Goal: Task Accomplishment & Management: Use online tool/utility

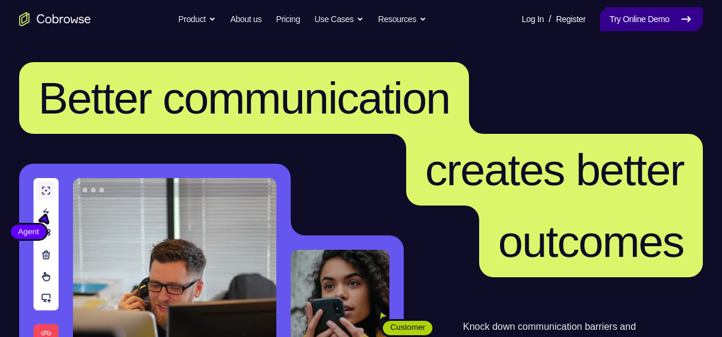
click at [656, 11] on link "Try Online Demo" at bounding box center [651, 19] width 103 height 24
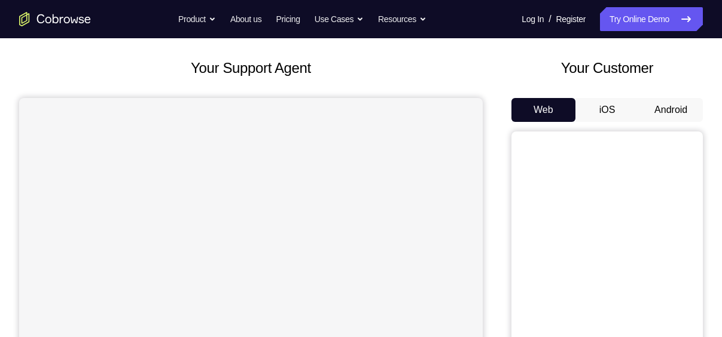
scroll to position [56, 0]
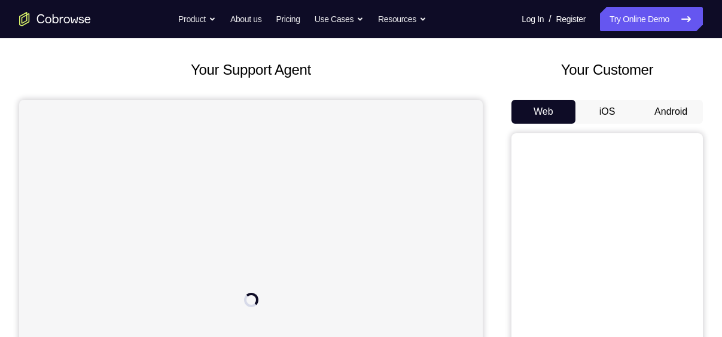
click at [684, 107] on button "Android" at bounding box center [671, 112] width 64 height 24
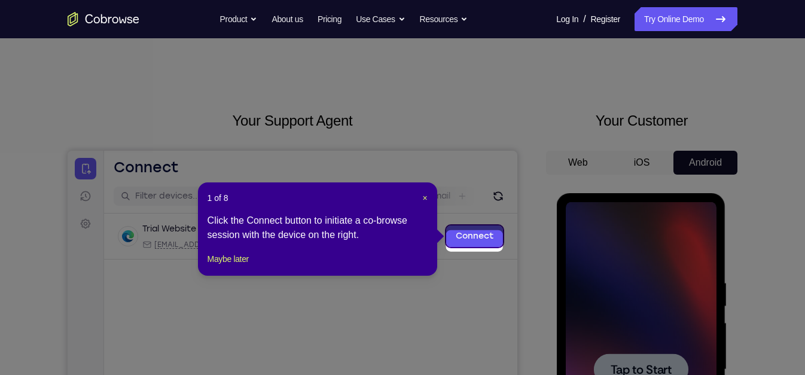
scroll to position [0, 0]
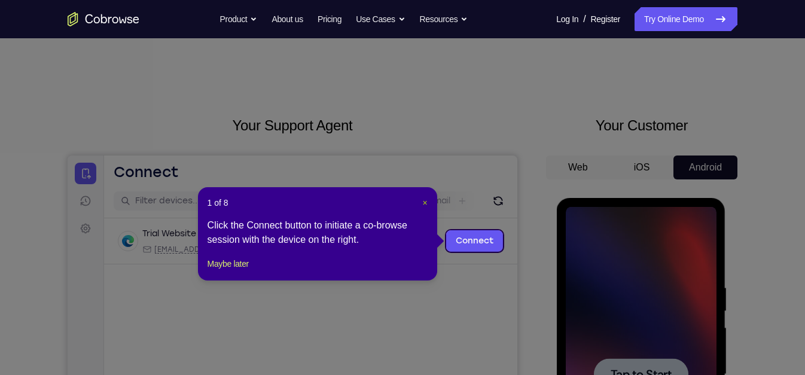
click at [424, 203] on span "×" at bounding box center [424, 203] width 5 height 10
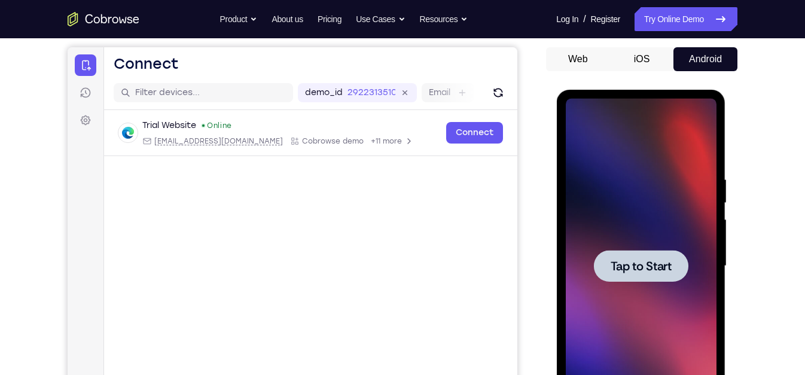
scroll to position [157, 0]
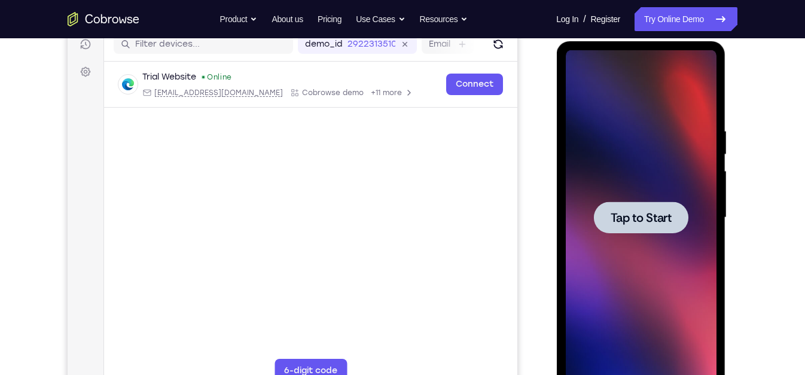
click at [657, 200] on div at bounding box center [640, 217] width 151 height 335
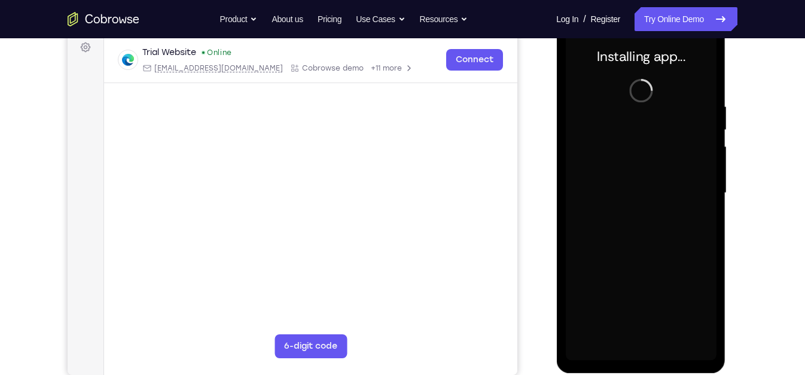
scroll to position [181, 0]
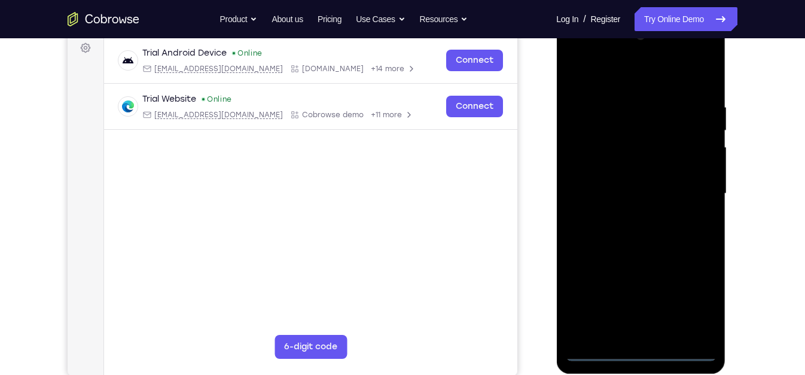
click at [641, 337] on div at bounding box center [640, 193] width 151 height 335
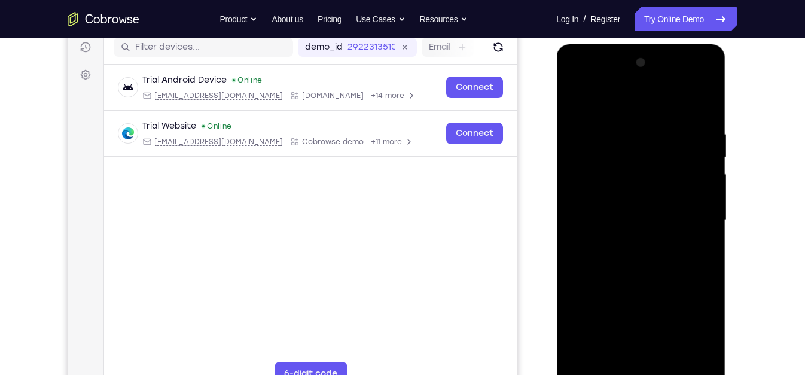
scroll to position [158, 0]
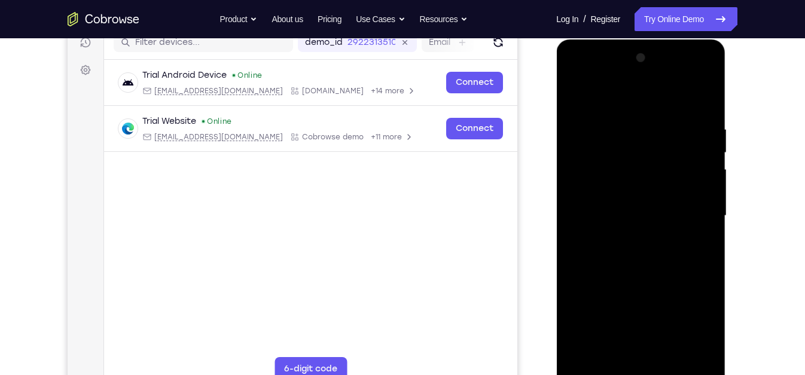
click at [697, 329] on div at bounding box center [640, 215] width 151 height 335
click at [585, 97] on div at bounding box center [640, 215] width 151 height 335
click at [615, 153] on div at bounding box center [640, 215] width 151 height 335
click at [631, 117] on div at bounding box center [640, 215] width 151 height 335
click at [620, 170] on div at bounding box center [640, 215] width 151 height 335
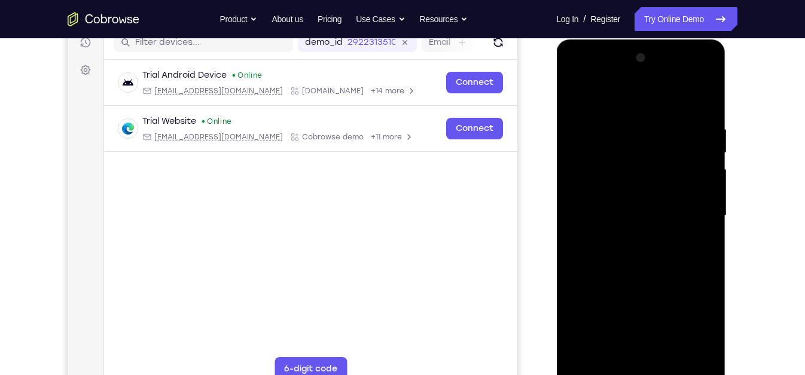
click at [617, 146] on div at bounding box center [640, 215] width 151 height 335
click at [650, 145] on div at bounding box center [640, 215] width 151 height 335
click at [617, 145] on div at bounding box center [640, 215] width 151 height 335
click at [629, 152] on div at bounding box center [640, 215] width 151 height 335
click at [640, 140] on div at bounding box center [640, 215] width 151 height 335
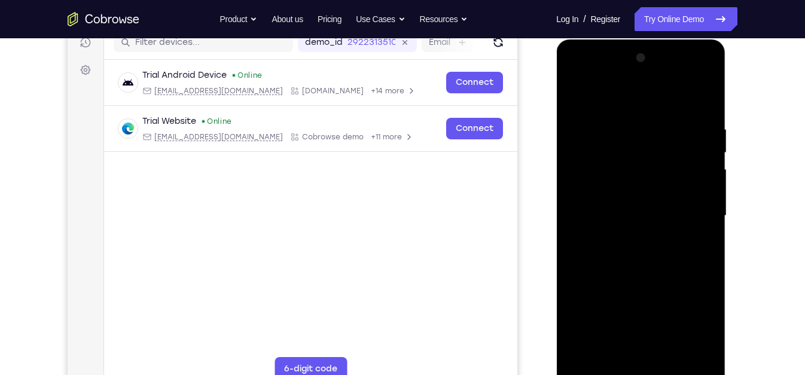
click at [657, 141] on div at bounding box center [640, 215] width 151 height 335
click at [660, 137] on div at bounding box center [640, 215] width 151 height 335
click at [654, 118] on div at bounding box center [640, 215] width 151 height 335
click at [660, 136] on div at bounding box center [640, 215] width 151 height 335
click at [639, 142] on div at bounding box center [640, 215] width 151 height 335
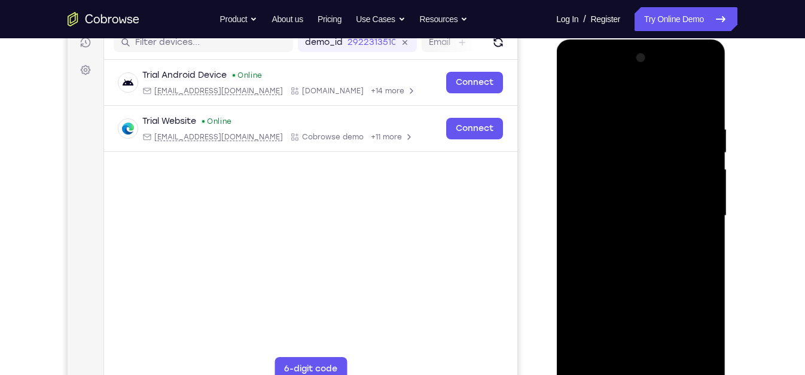
click at [656, 141] on div at bounding box center [640, 215] width 151 height 335
click at [620, 145] on div at bounding box center [640, 215] width 151 height 335
click at [626, 150] on div at bounding box center [640, 215] width 151 height 335
click at [630, 154] on div at bounding box center [640, 215] width 151 height 335
click at [652, 141] on div at bounding box center [640, 215] width 151 height 335
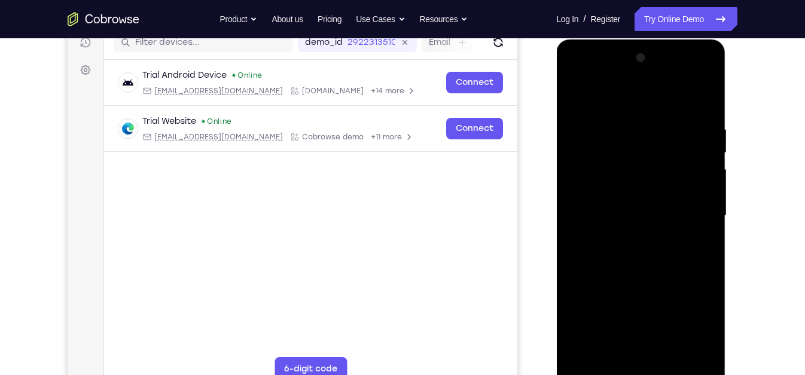
click at [655, 141] on div at bounding box center [640, 215] width 151 height 335
click at [621, 145] on div at bounding box center [640, 215] width 151 height 335
click at [656, 142] on div at bounding box center [640, 215] width 151 height 335
click at [605, 112] on div at bounding box center [640, 215] width 151 height 335
click at [614, 127] on div at bounding box center [640, 215] width 151 height 335
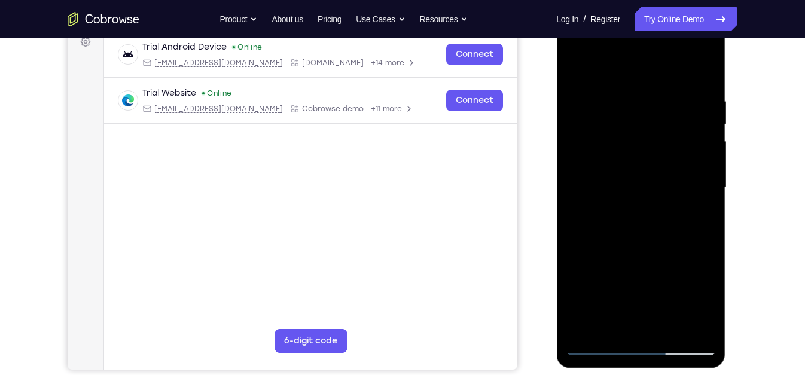
scroll to position [180, 0]
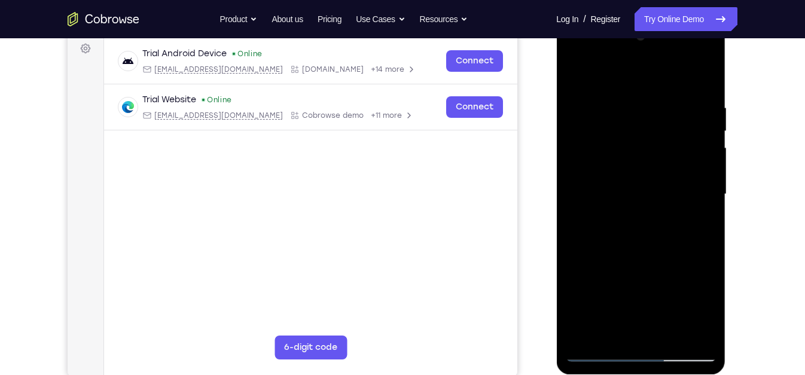
click at [690, 51] on div at bounding box center [640, 194] width 151 height 335
click at [582, 53] on div at bounding box center [640, 194] width 151 height 335
click at [597, 129] on div at bounding box center [640, 194] width 151 height 335
click at [628, 246] on div at bounding box center [640, 194] width 151 height 335
click at [665, 72] on div at bounding box center [640, 194] width 151 height 335
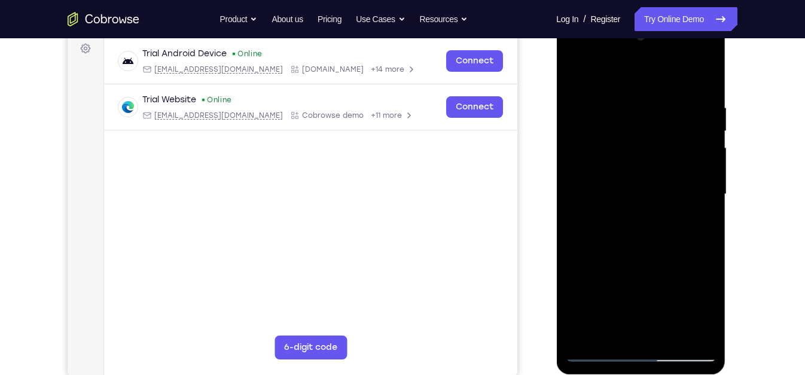
click at [611, 166] on div at bounding box center [640, 194] width 151 height 335
click at [626, 166] on div at bounding box center [640, 194] width 151 height 335
click at [602, 337] on div at bounding box center [640, 194] width 151 height 335
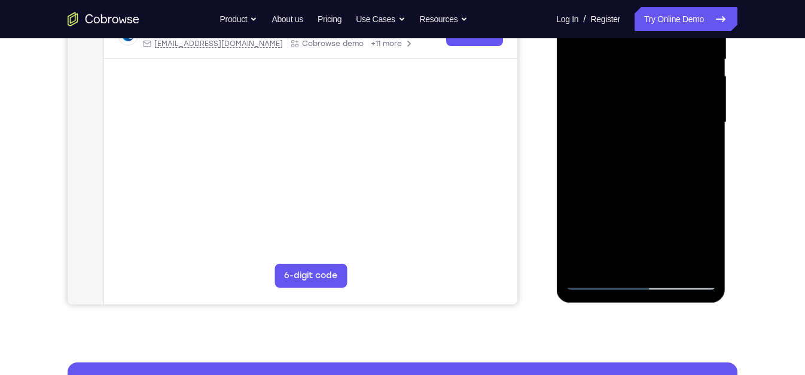
scroll to position [252, 0]
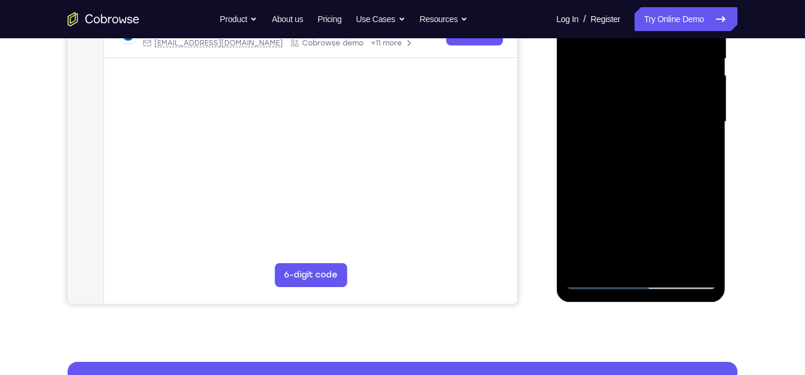
click at [659, 245] on div at bounding box center [640, 122] width 151 height 335
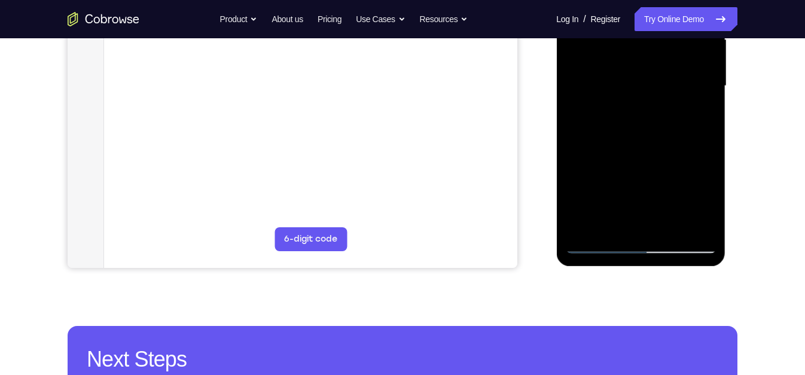
scroll to position [168, 0]
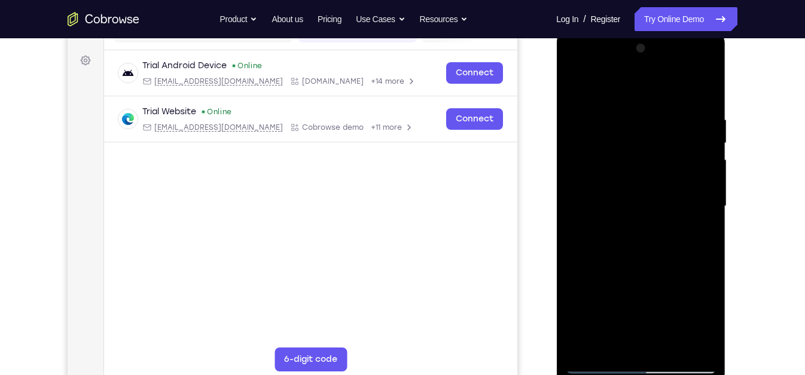
drag, startPoint x: 702, startPoint y: 261, endPoint x: 703, endPoint y: 89, distance: 171.7
click at [703, 89] on div at bounding box center [640, 206] width 151 height 335
click at [651, 279] on div at bounding box center [640, 206] width 151 height 335
drag, startPoint x: 670, startPoint y: 252, endPoint x: 677, endPoint y: 213, distance: 40.1
click at [677, 213] on div at bounding box center [640, 206] width 151 height 335
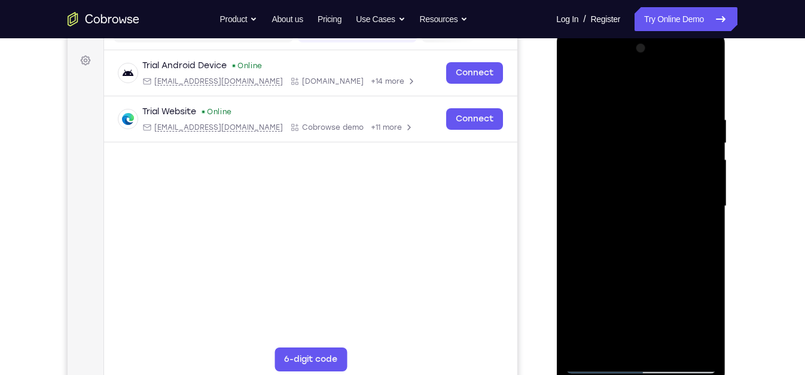
drag, startPoint x: 677, startPoint y: 213, endPoint x: 705, endPoint y: 124, distance: 93.3
click at [705, 124] on div at bounding box center [640, 206] width 151 height 335
drag, startPoint x: 694, startPoint y: 250, endPoint x: 706, endPoint y: 198, distance: 53.3
click at [706, 198] on div at bounding box center [640, 206] width 151 height 335
click at [603, 337] on div at bounding box center [640, 206] width 151 height 335
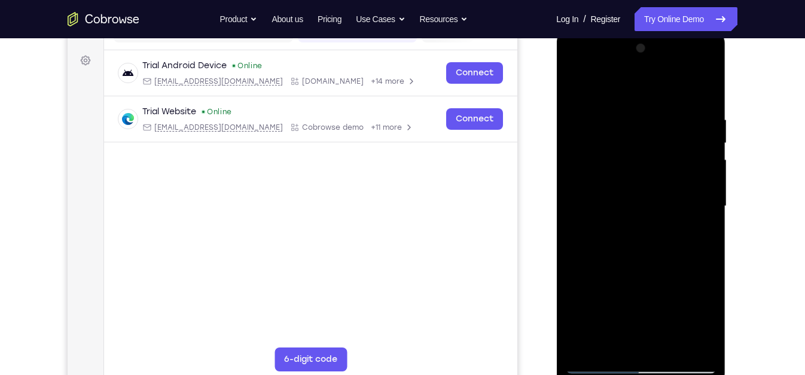
drag, startPoint x: 618, startPoint y: 307, endPoint x: 651, endPoint y: 175, distance: 136.8
click at [651, 175] on div at bounding box center [640, 206] width 151 height 335
drag, startPoint x: 661, startPoint y: 317, endPoint x: 679, endPoint y: 172, distance: 146.4
click at [679, 172] on div at bounding box center [640, 206] width 151 height 335
drag, startPoint x: 666, startPoint y: 300, endPoint x: 689, endPoint y: 139, distance: 162.5
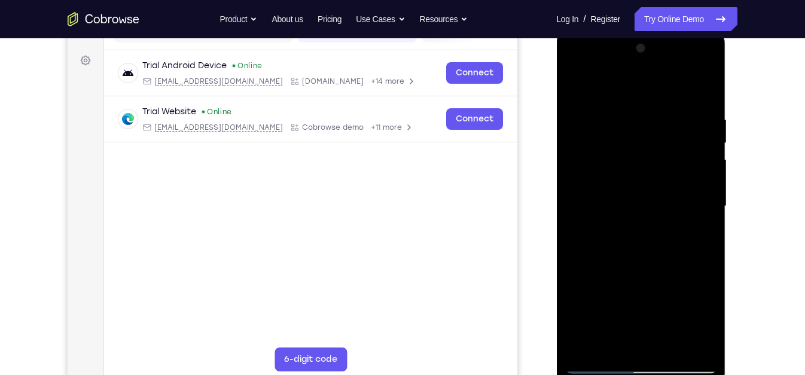
click at [689, 139] on div at bounding box center [640, 206] width 151 height 335
click at [663, 169] on div at bounding box center [640, 206] width 151 height 335
drag, startPoint x: 630, startPoint y: 227, endPoint x: 640, endPoint y: 139, distance: 87.9
click at [640, 139] on div at bounding box center [640, 206] width 151 height 335
drag, startPoint x: 644, startPoint y: 263, endPoint x: 655, endPoint y: 223, distance: 40.9
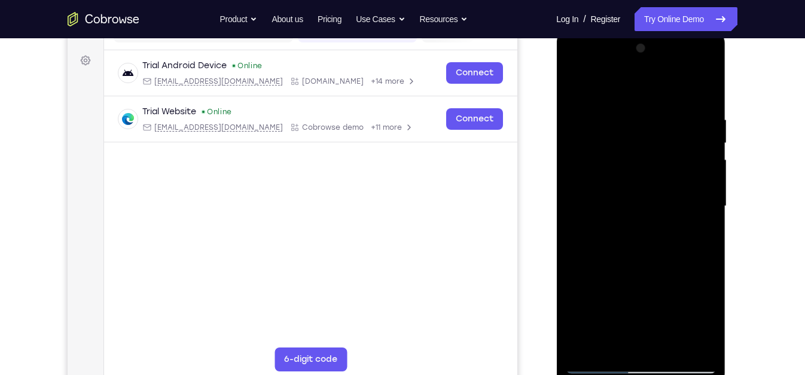
click at [655, 223] on div at bounding box center [640, 206] width 151 height 335
click at [645, 231] on div at bounding box center [640, 206] width 151 height 335
drag, startPoint x: 627, startPoint y: 193, endPoint x: 647, endPoint y: 103, distance: 91.1
click at [647, 103] on div at bounding box center [640, 206] width 151 height 335
drag, startPoint x: 640, startPoint y: 209, endPoint x: 678, endPoint y: 59, distance: 154.2
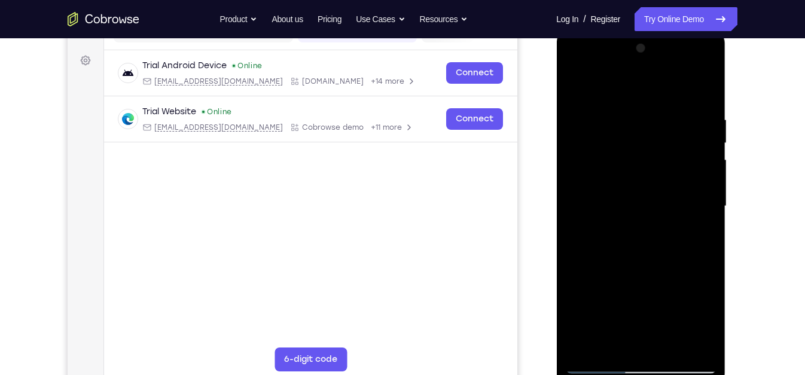
click at [678, 59] on div at bounding box center [640, 206] width 151 height 335
drag, startPoint x: 634, startPoint y: 293, endPoint x: 678, endPoint y: 167, distance: 133.5
click at [678, 167] on div at bounding box center [640, 206] width 151 height 335
click at [597, 337] on div at bounding box center [640, 206] width 151 height 335
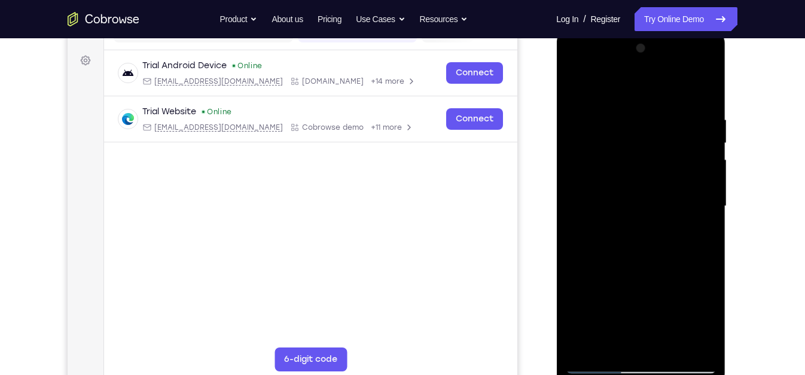
drag, startPoint x: 624, startPoint y: 301, endPoint x: 639, endPoint y: 250, distance: 53.0
click at [639, 250] on div at bounding box center [640, 206] width 151 height 335
click at [642, 264] on div at bounding box center [640, 206] width 151 height 335
drag, startPoint x: 642, startPoint y: 264, endPoint x: 679, endPoint y: 124, distance: 144.2
click at [679, 124] on div at bounding box center [640, 206] width 151 height 335
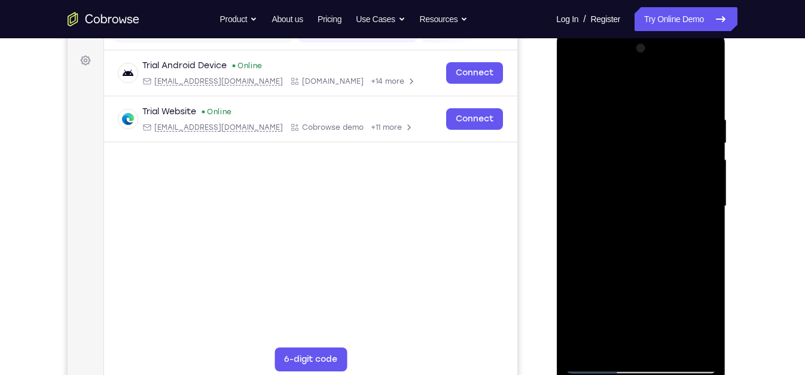
drag, startPoint x: 667, startPoint y: 160, endPoint x: 691, endPoint y: 68, distance: 95.2
click at [691, 68] on div at bounding box center [640, 206] width 151 height 335
drag, startPoint x: 675, startPoint y: 176, endPoint x: 703, endPoint y: 98, distance: 82.7
click at [703, 98] on div at bounding box center [640, 206] width 151 height 335
drag, startPoint x: 678, startPoint y: 96, endPoint x: 669, endPoint y: 161, distance: 65.7
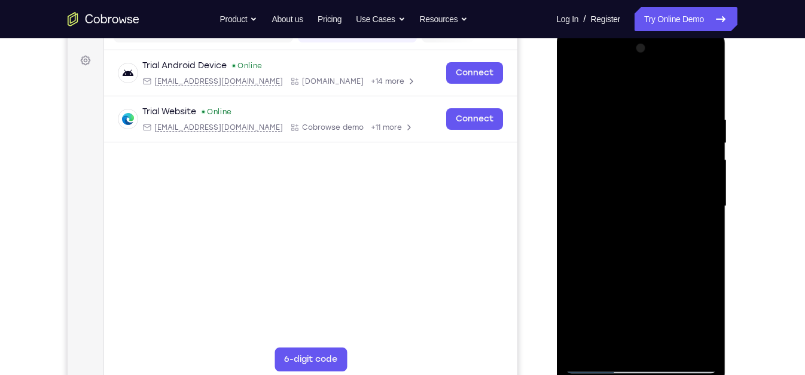
click at [669, 161] on div at bounding box center [640, 206] width 151 height 335
drag, startPoint x: 656, startPoint y: 294, endPoint x: 699, endPoint y: 121, distance: 177.4
click at [699, 121] on div at bounding box center [640, 206] width 151 height 335
drag, startPoint x: 679, startPoint y: 269, endPoint x: 723, endPoint y: 94, distance: 180.0
click at [721, 94] on div at bounding box center [640, 208] width 169 height 356
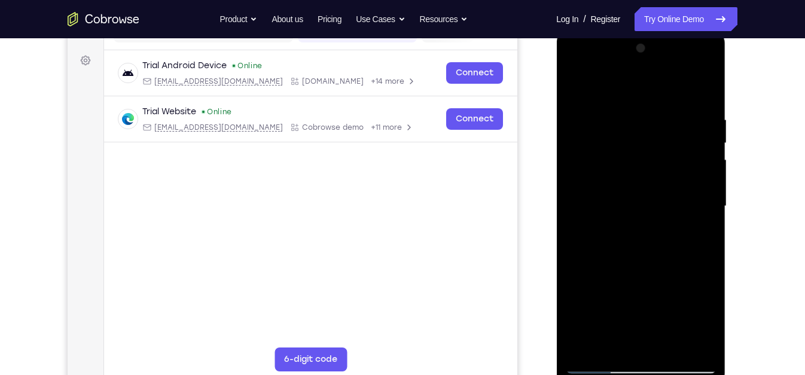
click at [599, 337] on div at bounding box center [640, 206] width 151 height 335
drag, startPoint x: 623, startPoint y: 315, endPoint x: 663, endPoint y: 187, distance: 133.4
click at [663, 187] on div at bounding box center [640, 206] width 151 height 335
click at [648, 264] on div at bounding box center [640, 206] width 151 height 335
drag, startPoint x: 648, startPoint y: 265, endPoint x: 678, endPoint y: 110, distance: 157.8
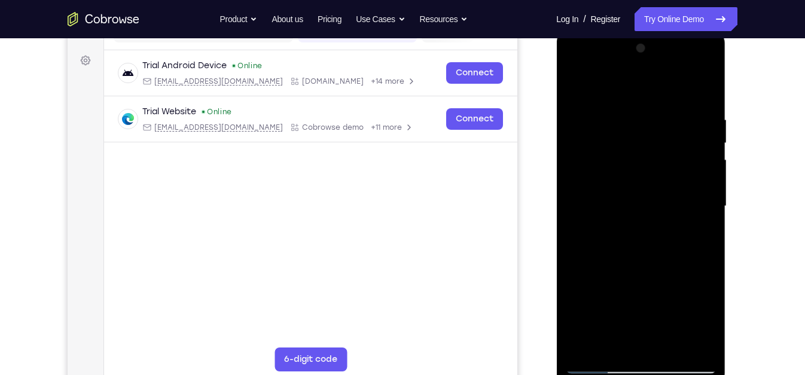
click at [678, 110] on div at bounding box center [640, 206] width 151 height 335
drag, startPoint x: 653, startPoint y: 297, endPoint x: 681, endPoint y: 170, distance: 129.7
click at [681, 170] on div at bounding box center [640, 206] width 151 height 335
drag, startPoint x: 643, startPoint y: 327, endPoint x: 677, endPoint y: 182, distance: 149.3
click at [677, 182] on div at bounding box center [640, 206] width 151 height 335
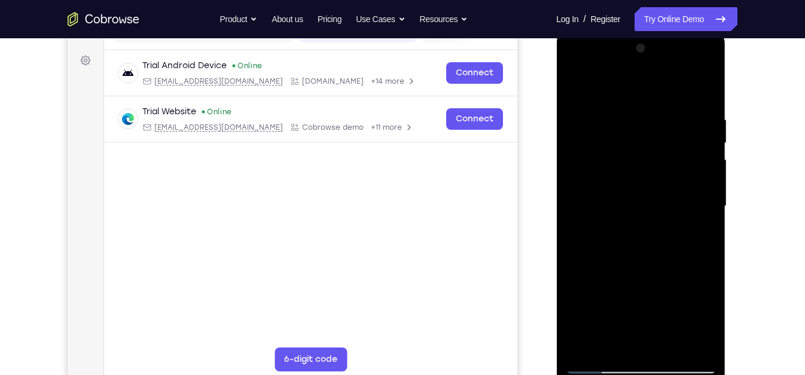
click at [664, 196] on div at bounding box center [640, 206] width 151 height 335
click at [621, 255] on div at bounding box center [640, 206] width 151 height 335
click at [603, 337] on div at bounding box center [640, 206] width 151 height 335
drag, startPoint x: 661, startPoint y: 300, endPoint x: 659, endPoint y: 190, distance: 110.1
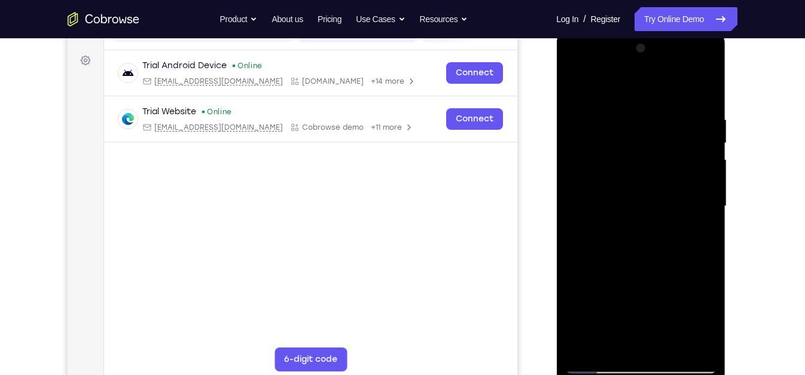
click at [659, 190] on div at bounding box center [640, 206] width 151 height 335
click at [648, 211] on div at bounding box center [640, 206] width 151 height 335
drag, startPoint x: 639, startPoint y: 313, endPoint x: 651, endPoint y: 286, distance: 29.8
click at [651, 286] on div at bounding box center [640, 206] width 151 height 335
click at [681, 289] on div at bounding box center [640, 206] width 151 height 335
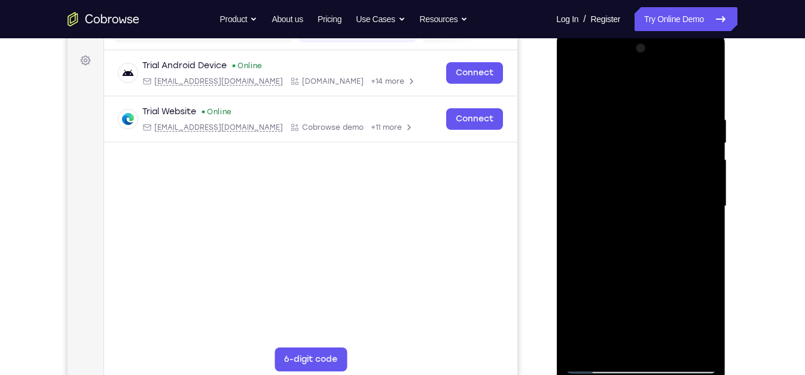
drag, startPoint x: 659, startPoint y: 288, endPoint x: 684, endPoint y: 202, distance: 89.7
click at [684, 202] on div at bounding box center [640, 206] width 151 height 335
click at [645, 259] on div at bounding box center [640, 206] width 151 height 335
click at [642, 282] on div at bounding box center [640, 206] width 151 height 335
drag, startPoint x: 718, startPoint y: 246, endPoint x: 720, endPoint y: 185, distance: 61.1
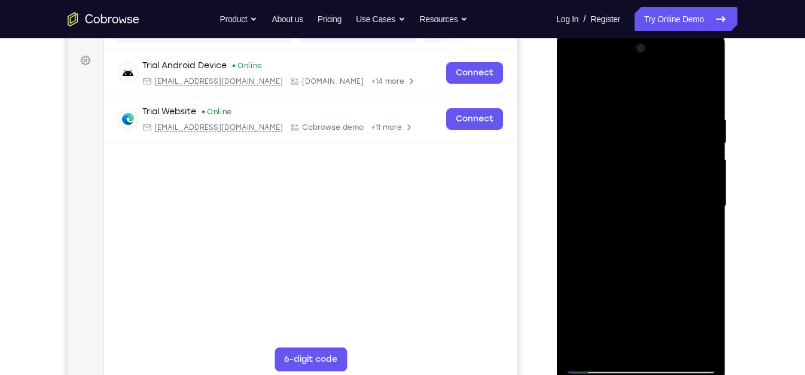
click at [720, 185] on div at bounding box center [640, 208] width 169 height 356
drag, startPoint x: 1283, startPoint y: 237, endPoint x: 732, endPoint y: 177, distance: 554.1
click at [721, 177] on html "Online web based iOS Simulators and Android Emulators. Run iPhone, iPad, Mobile…" at bounding box center [641, 209] width 170 height 359
drag, startPoint x: 670, startPoint y: 217, endPoint x: 699, endPoint y: 109, distance: 111.4
click at [699, 109] on div at bounding box center [640, 206] width 151 height 335
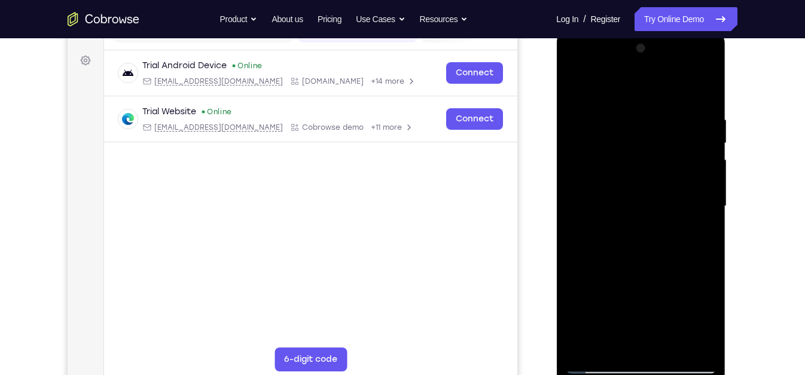
click at [676, 300] on div at bounding box center [640, 206] width 151 height 335
click at [650, 288] on div at bounding box center [640, 206] width 151 height 335
click at [647, 279] on div at bounding box center [640, 206] width 151 height 335
drag, startPoint x: 761, startPoint y: 263, endPoint x: 757, endPoint y: 190, distance: 73.7
click at [721, 190] on div "Your Support Agent Your Customer Web iOS Android Next Steps We’d be happy to gi…" at bounding box center [403, 264] width 766 height 789
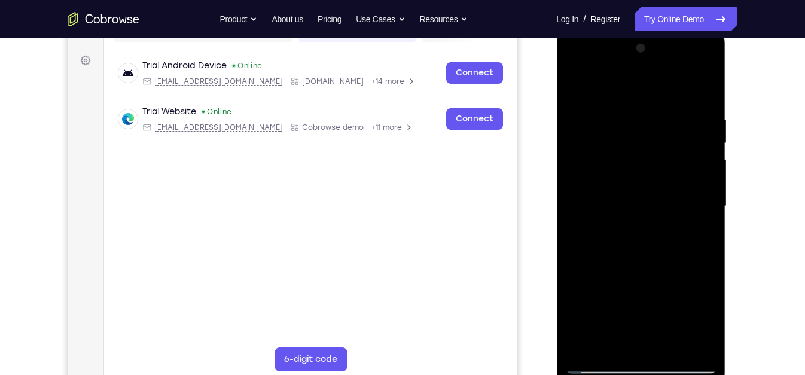
drag, startPoint x: 687, startPoint y: 223, endPoint x: 713, endPoint y: 132, distance: 95.1
click at [713, 132] on div at bounding box center [640, 206] width 151 height 335
click at [598, 337] on div at bounding box center [640, 206] width 151 height 335
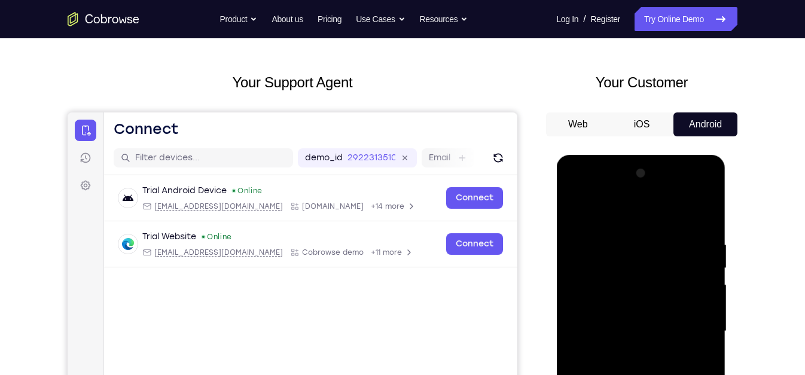
click at [590, 134] on button "Web" at bounding box center [578, 124] width 64 height 24
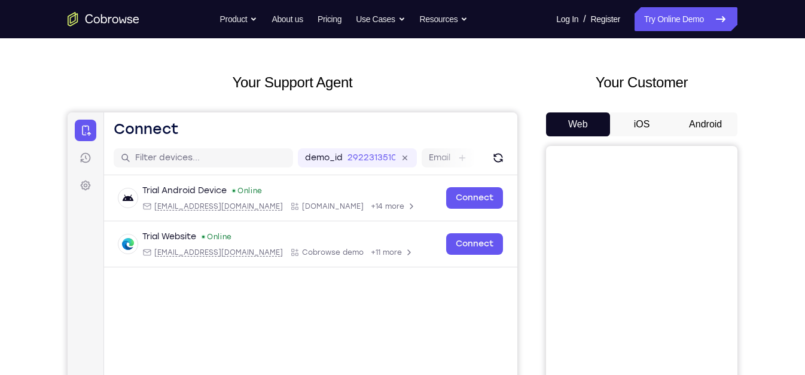
click at [638, 121] on button "iOS" at bounding box center [642, 124] width 64 height 24
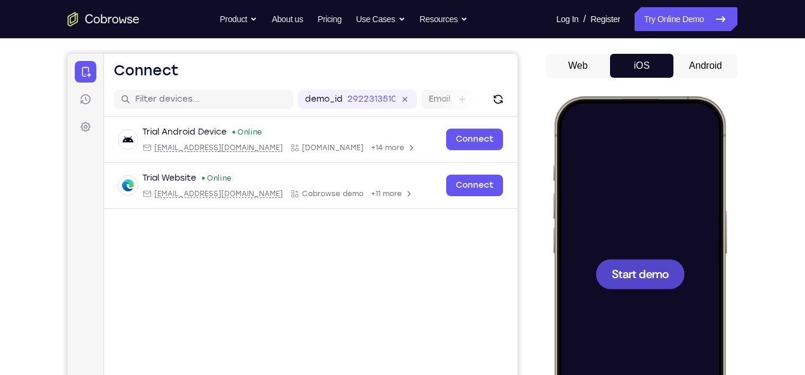
scroll to position [180, 0]
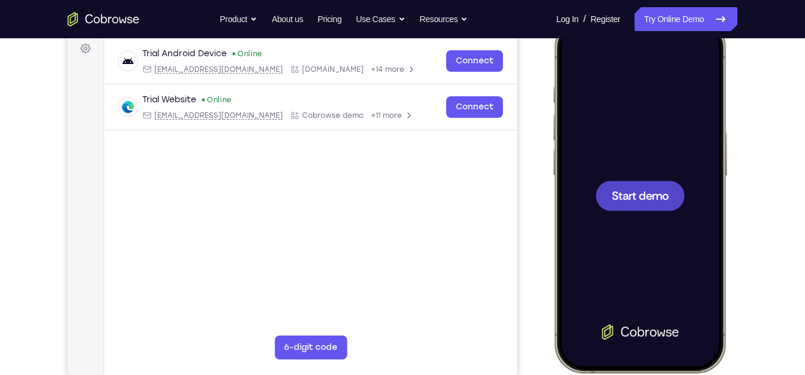
click at [635, 212] on div at bounding box center [639, 196] width 157 height 342
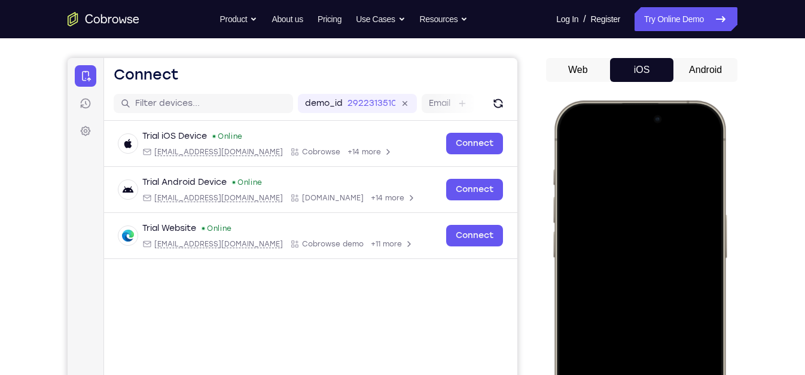
scroll to position [94, 0]
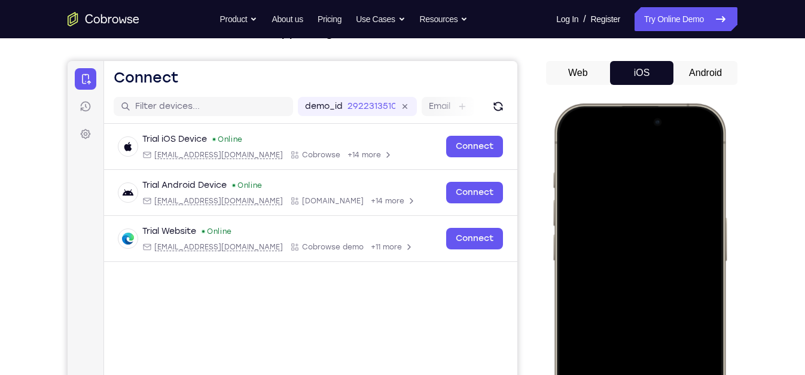
click at [681, 124] on div at bounding box center [639, 281] width 157 height 342
drag, startPoint x: 676, startPoint y: 121, endPoint x: 760, endPoint y: 409, distance: 299.4
click at [721, 337] on html "Online web based iOS Simulators and Android Emulators. Run iPhone, iPad, Mobile…" at bounding box center [641, 282] width 179 height 359
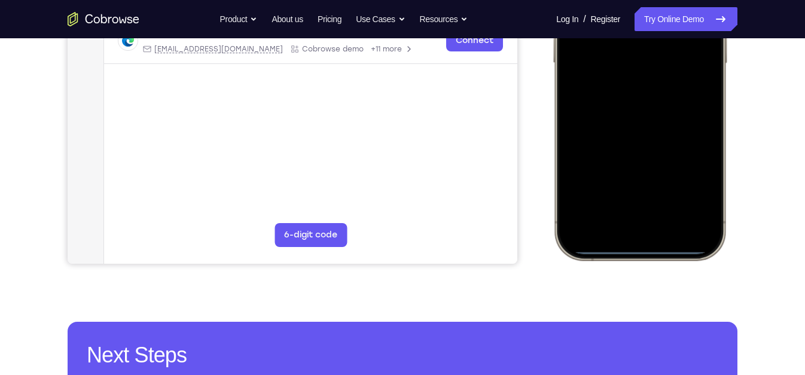
scroll to position [293, 0]
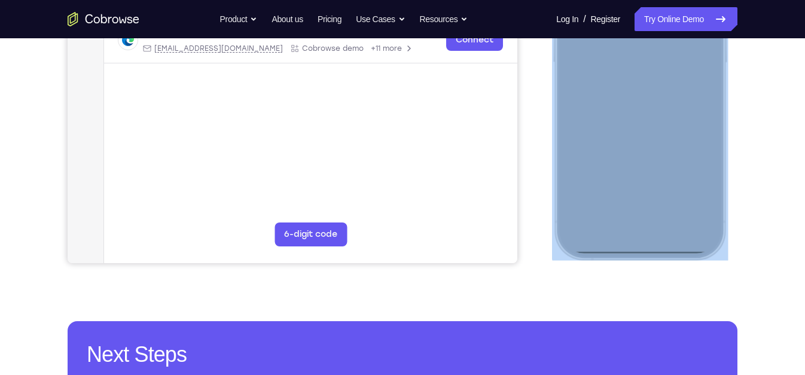
drag, startPoint x: 652, startPoint y: 252, endPoint x: 635, endPoint y: 115, distance: 138.1
click at [635, 115] on div at bounding box center [640, 82] width 176 height 355
click at [635, 115] on div at bounding box center [639, 82] width 157 height 342
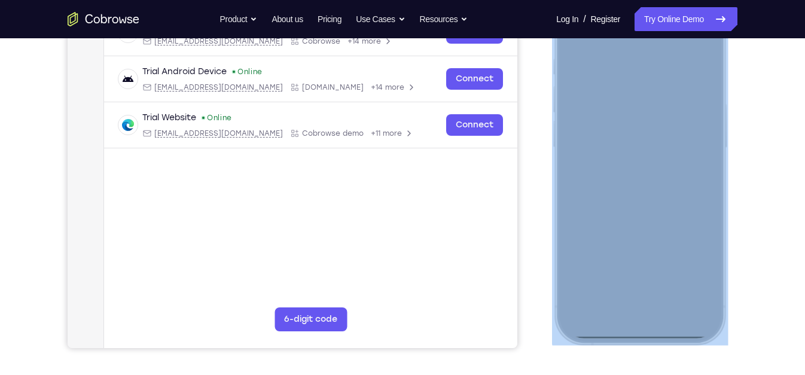
scroll to position [97, 0]
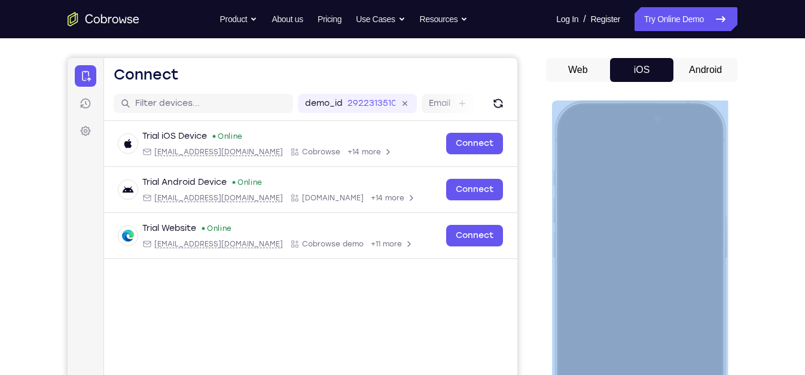
click at [661, 111] on div at bounding box center [639, 278] width 157 height 342
drag, startPoint x: 661, startPoint y: 111, endPoint x: 665, endPoint y: 337, distance: 226.1
click at [665, 337] on div at bounding box center [639, 278] width 157 height 342
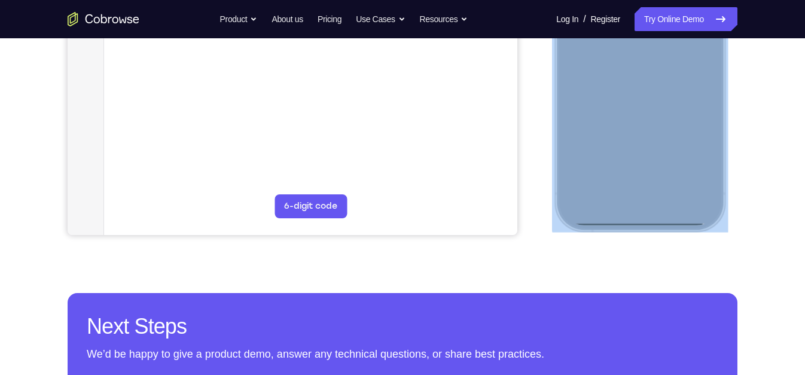
scroll to position [322, 0]
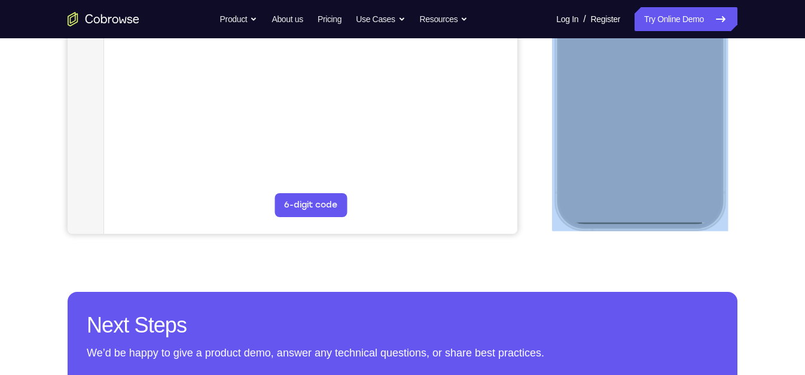
click at [693, 194] on div at bounding box center [639, 53] width 157 height 342
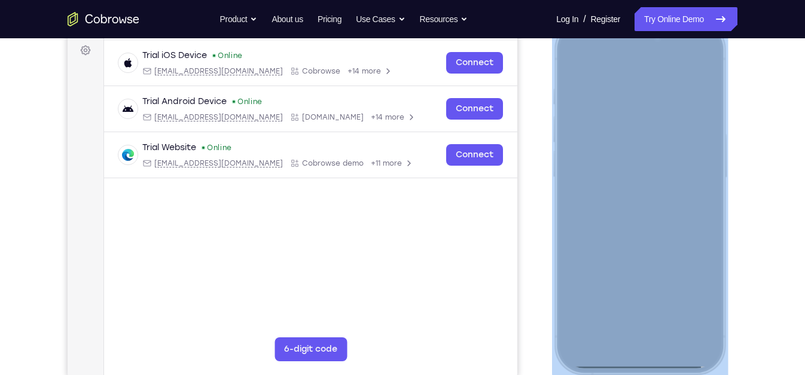
scroll to position [178, 0]
click at [645, 136] on div at bounding box center [639, 198] width 157 height 342
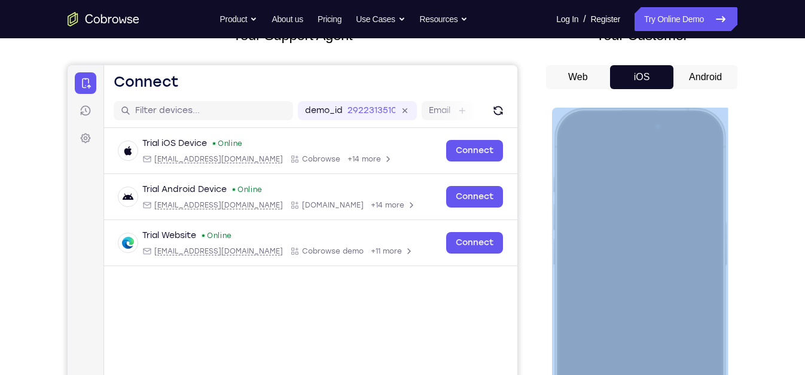
scroll to position [90, 0]
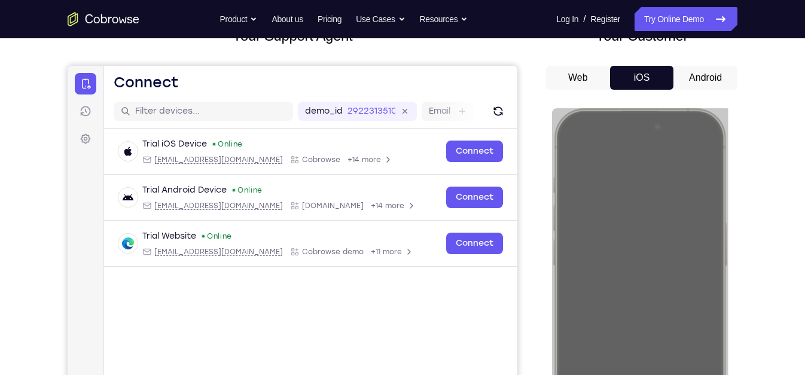
click at [699, 70] on button "Android" at bounding box center [705, 78] width 64 height 24
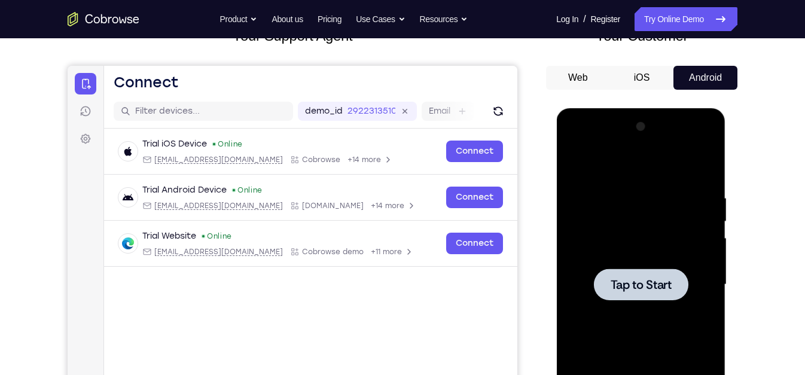
click at [699, 70] on button "Android" at bounding box center [705, 78] width 64 height 24
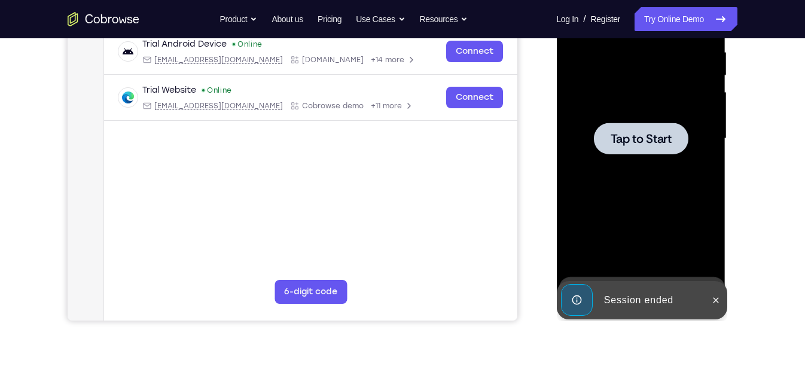
scroll to position [237, 0]
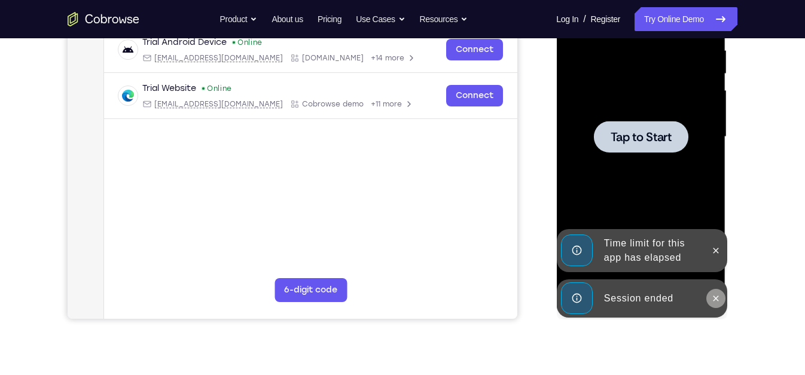
click at [721, 298] on button at bounding box center [715, 298] width 19 height 19
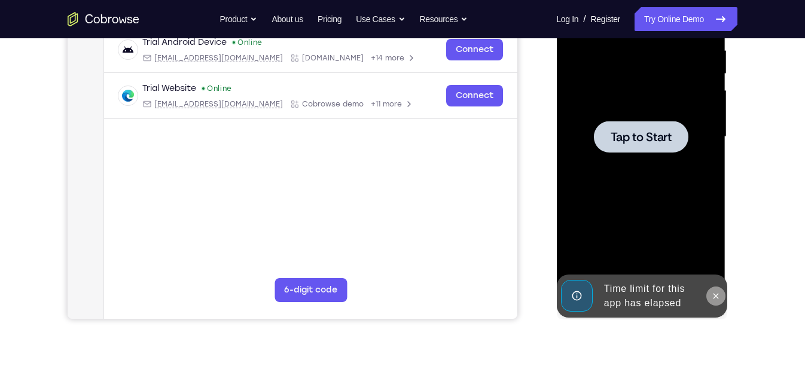
click at [717, 294] on icon at bounding box center [716, 296] width 10 height 10
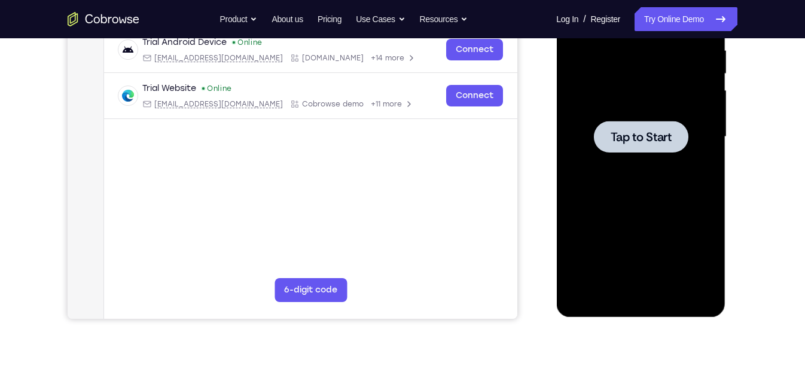
click at [669, 167] on div at bounding box center [640, 136] width 151 height 335
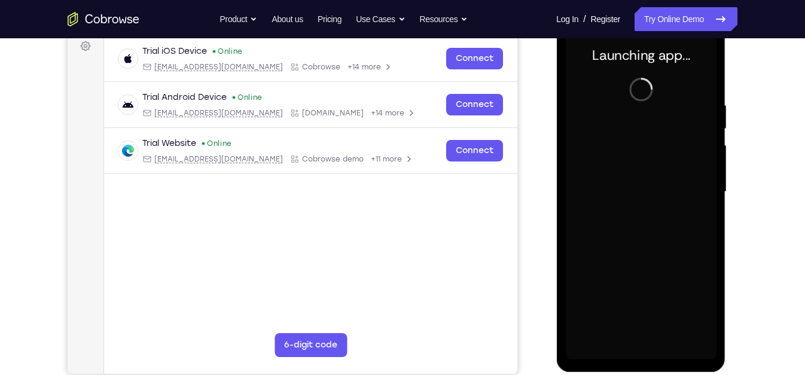
scroll to position [182, 0]
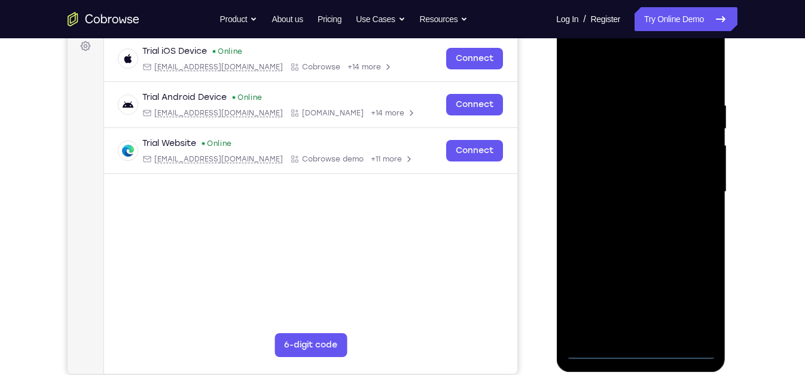
click at [669, 167] on div at bounding box center [640, 192] width 151 height 335
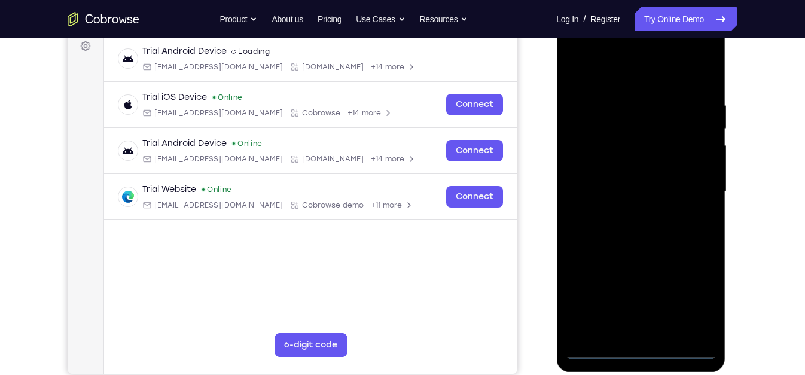
click at [640, 337] on div at bounding box center [640, 192] width 151 height 335
click at [686, 301] on div at bounding box center [640, 192] width 151 height 335
click at [618, 68] on div at bounding box center [640, 192] width 151 height 335
click at [622, 121] on div at bounding box center [640, 192] width 151 height 335
click at [633, 96] on div at bounding box center [640, 192] width 151 height 335
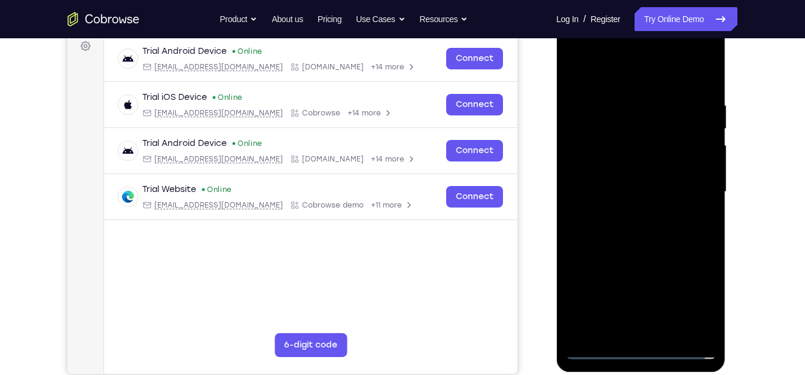
click at [630, 138] on div at bounding box center [640, 192] width 151 height 335
click at [645, 99] on div at bounding box center [640, 192] width 151 height 335
click at [652, 149] on div at bounding box center [640, 192] width 151 height 335
click at [641, 156] on div at bounding box center [640, 192] width 151 height 335
click at [694, 150] on div at bounding box center [640, 192] width 151 height 335
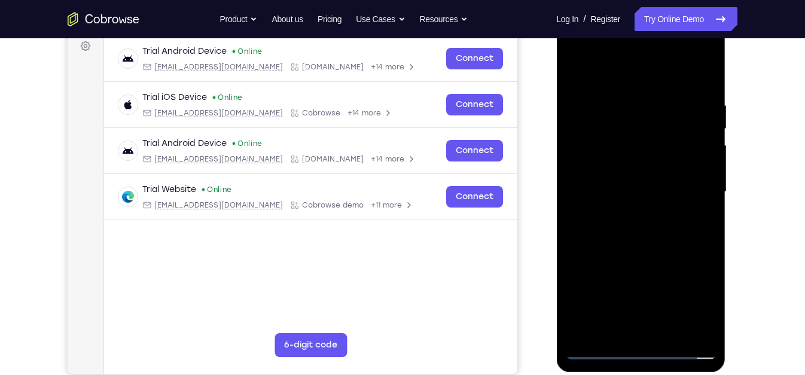
click at [638, 154] on div at bounding box center [640, 192] width 151 height 335
click at [674, 161] on div at bounding box center [640, 192] width 151 height 335
click at [663, 168] on div at bounding box center [640, 192] width 151 height 335
click at [633, 153] on div at bounding box center [640, 192] width 151 height 335
click at [685, 155] on div at bounding box center [640, 192] width 151 height 335
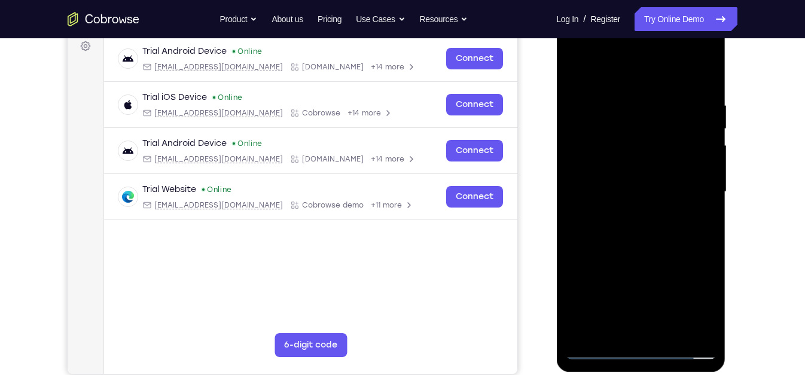
click at [632, 155] on div at bounding box center [640, 192] width 151 height 335
click at [648, 167] on div at bounding box center [640, 192] width 151 height 335
click at [670, 145] on div at bounding box center [640, 192] width 151 height 335
click at [670, 149] on div at bounding box center [640, 192] width 151 height 335
click at [694, 149] on div at bounding box center [640, 192] width 151 height 335
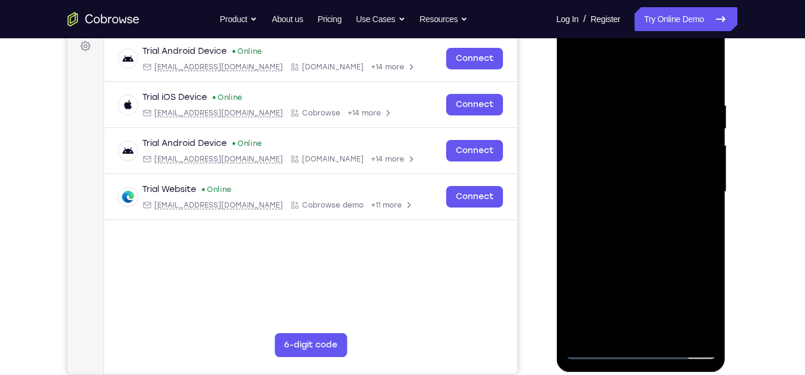
click at [639, 157] on div at bounding box center [640, 192] width 151 height 335
click at [647, 161] on div at bounding box center [640, 192] width 151 height 335
click at [655, 167] on div at bounding box center [640, 192] width 151 height 335
click at [675, 162] on div at bounding box center [640, 192] width 151 height 335
click at [657, 156] on div at bounding box center [640, 192] width 151 height 335
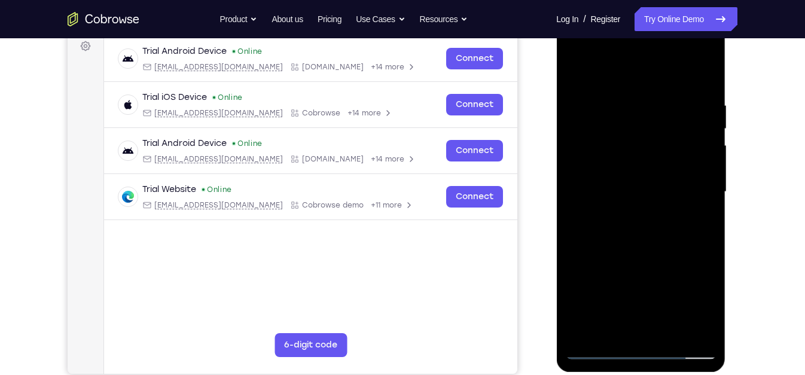
click at [667, 161] on div at bounding box center [640, 192] width 151 height 335
click at [665, 155] on div at bounding box center [640, 192] width 151 height 335
click at [659, 155] on div at bounding box center [640, 192] width 151 height 335
click at [684, 155] on div at bounding box center [640, 192] width 151 height 335
click at [658, 155] on div at bounding box center [640, 192] width 151 height 335
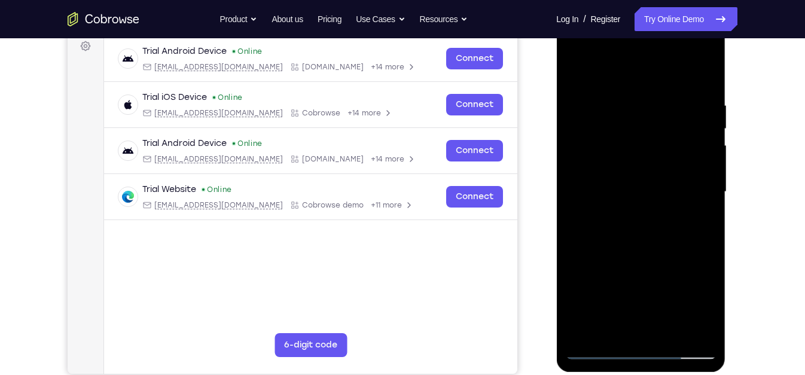
click at [614, 103] on div at bounding box center [640, 192] width 151 height 335
click at [693, 56] on div at bounding box center [640, 192] width 151 height 335
click at [577, 53] on div at bounding box center [640, 192] width 151 height 335
click at [618, 126] on div at bounding box center [640, 192] width 151 height 335
click at [648, 240] on div at bounding box center [640, 192] width 151 height 335
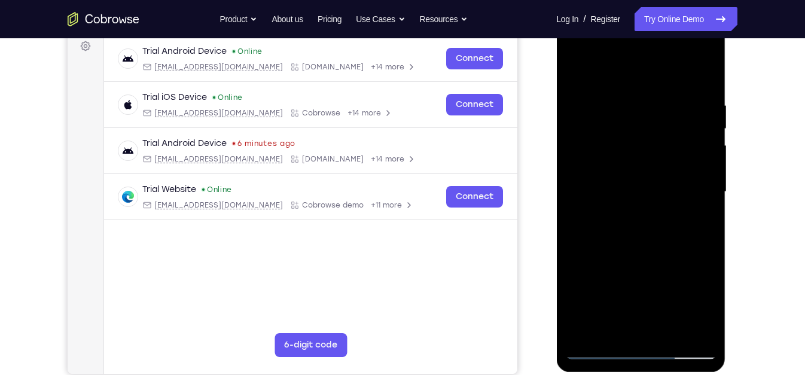
click at [675, 72] on div at bounding box center [640, 192] width 151 height 335
drag, startPoint x: 623, startPoint y: 166, endPoint x: 678, endPoint y: 93, distance: 91.3
click at [678, 93] on div at bounding box center [640, 192] width 151 height 335
drag, startPoint x: 642, startPoint y: 257, endPoint x: 712, endPoint y: 77, distance: 193.4
click at [712, 77] on div at bounding box center [640, 192] width 151 height 335
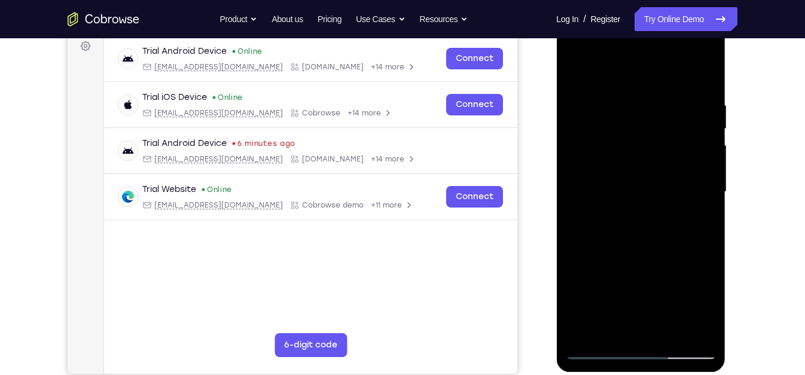
drag, startPoint x: 644, startPoint y: 263, endPoint x: 692, endPoint y: 101, distance: 168.6
click at [692, 101] on div at bounding box center [640, 192] width 151 height 335
drag, startPoint x: 628, startPoint y: 281, endPoint x: 644, endPoint y: 227, distance: 56.0
click at [644, 227] on div at bounding box center [640, 192] width 151 height 335
click at [627, 222] on div at bounding box center [640, 192] width 151 height 335
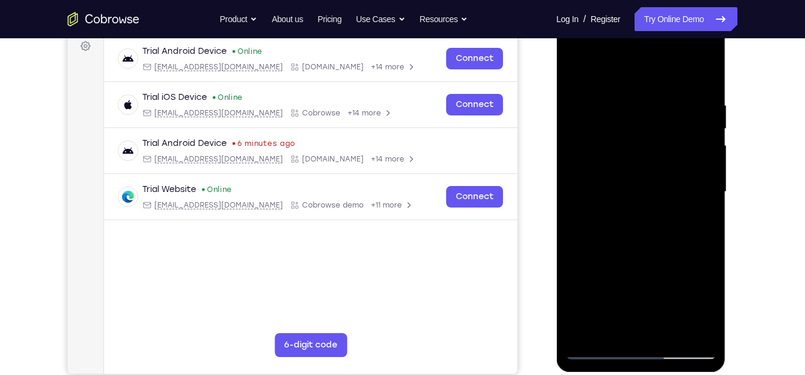
click at [655, 163] on div at bounding box center [640, 192] width 151 height 335
click at [651, 157] on div at bounding box center [640, 192] width 151 height 335
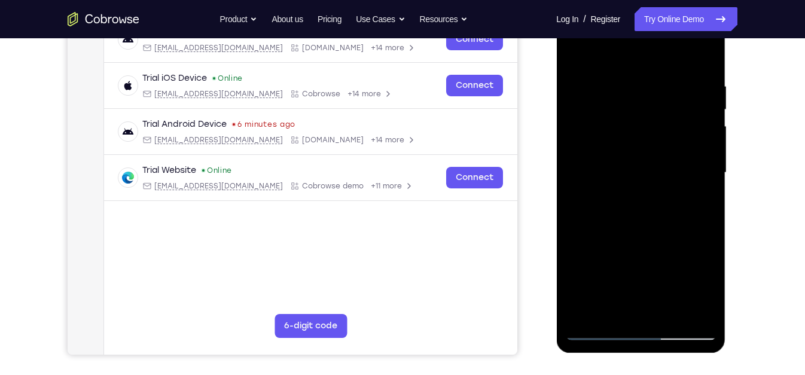
click at [641, 133] on div at bounding box center [640, 172] width 151 height 335
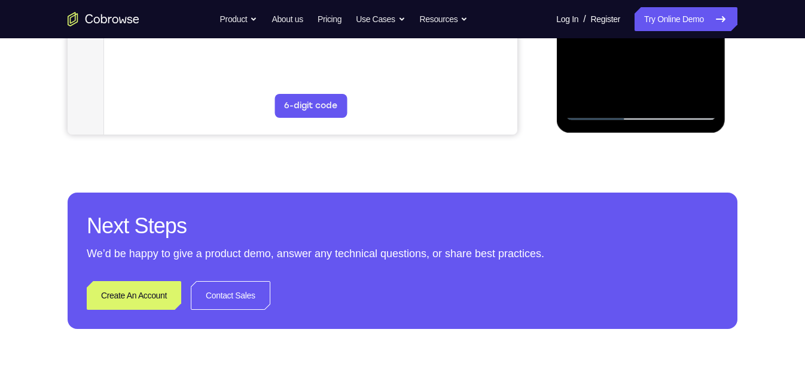
scroll to position [356, 0]
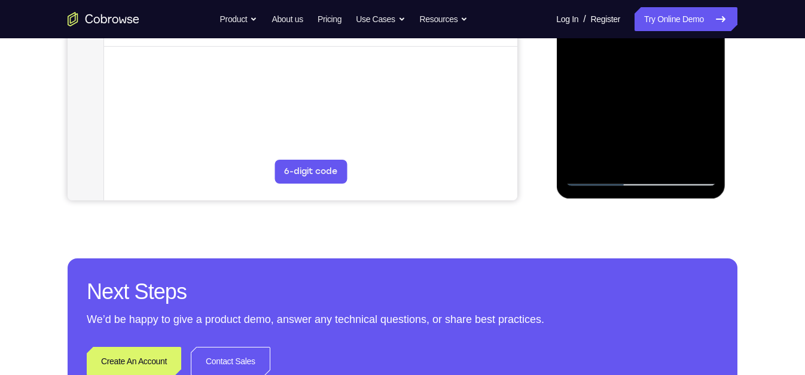
click at [603, 172] on div at bounding box center [640, 18] width 151 height 335
click at [594, 180] on div at bounding box center [640, 18] width 151 height 335
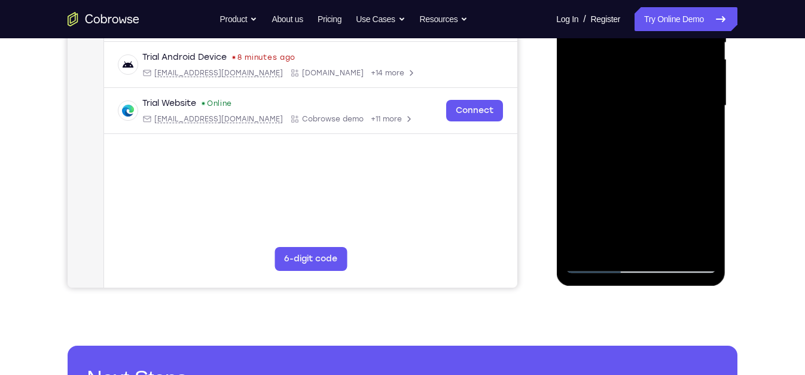
scroll to position [220, 0]
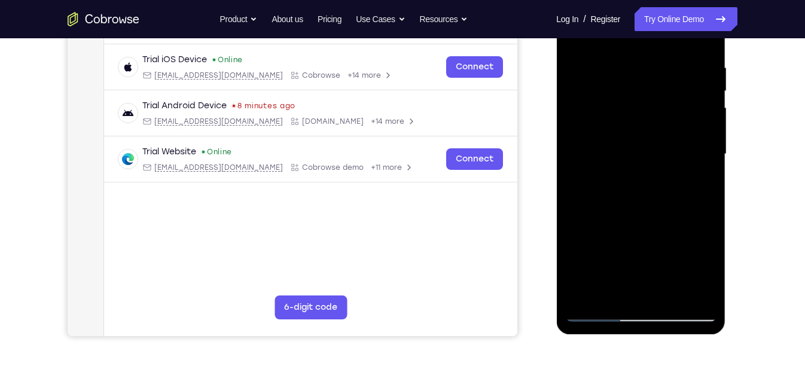
click at [598, 313] on div at bounding box center [640, 154] width 151 height 335
click at [647, 312] on div at bounding box center [640, 154] width 151 height 335
click at [691, 272] on div at bounding box center [640, 154] width 151 height 335
click at [593, 318] on div at bounding box center [640, 154] width 151 height 335
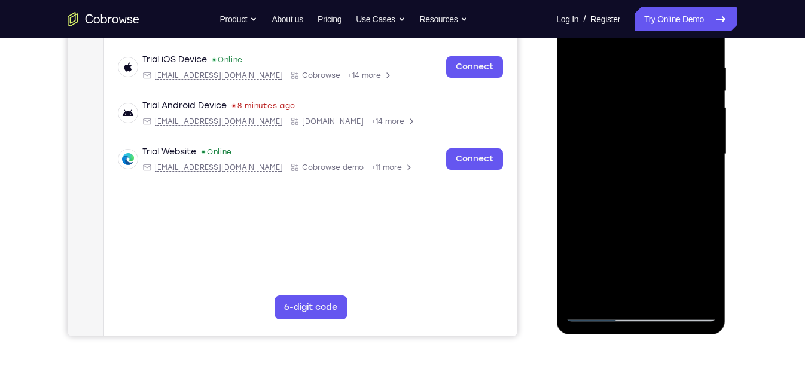
click at [593, 318] on div at bounding box center [640, 154] width 151 height 335
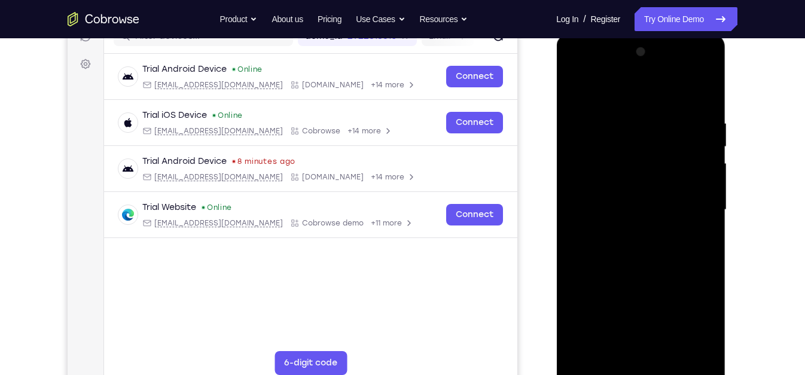
scroll to position [165, 0]
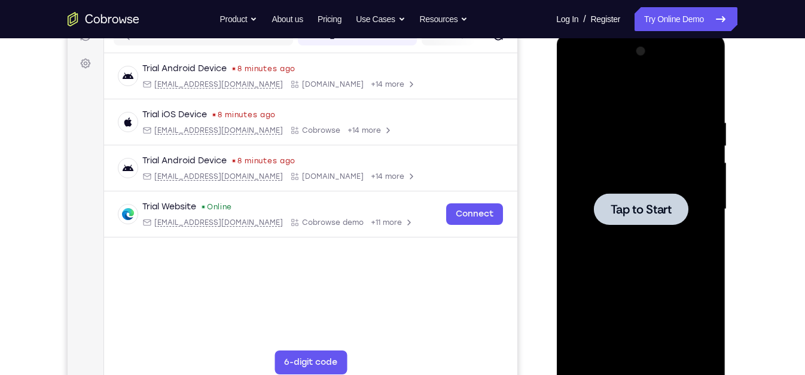
click at [658, 272] on div at bounding box center [640, 209] width 151 height 335
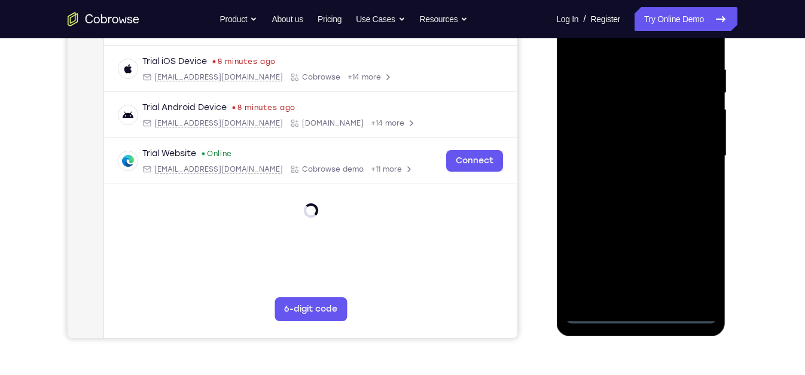
scroll to position [224, 0]
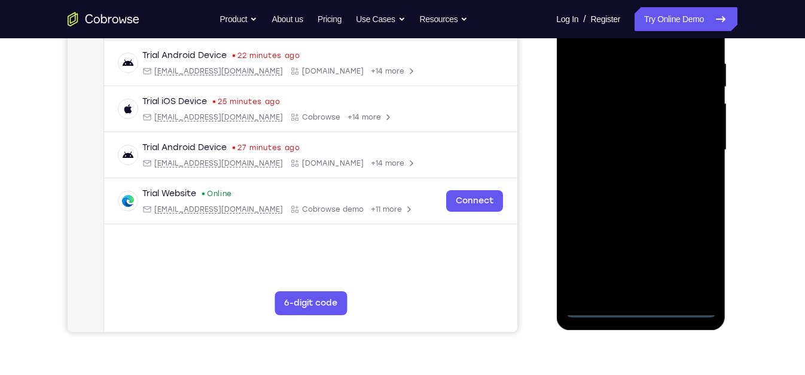
click at [639, 309] on div at bounding box center [640, 150] width 151 height 335
click at [690, 257] on div at bounding box center [640, 150] width 151 height 335
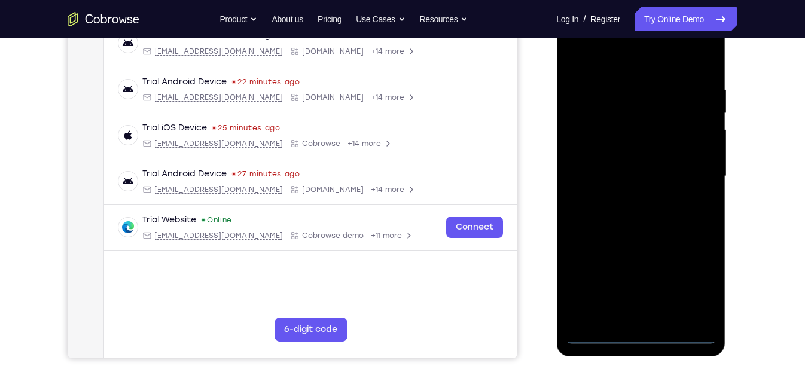
scroll to position [199, 0]
click at [640, 65] on div at bounding box center [640, 175] width 151 height 335
click at [594, 145] on div at bounding box center [640, 175] width 151 height 335
click at [647, 173] on div at bounding box center [640, 175] width 151 height 335
click at [647, 169] on div at bounding box center [640, 175] width 151 height 335
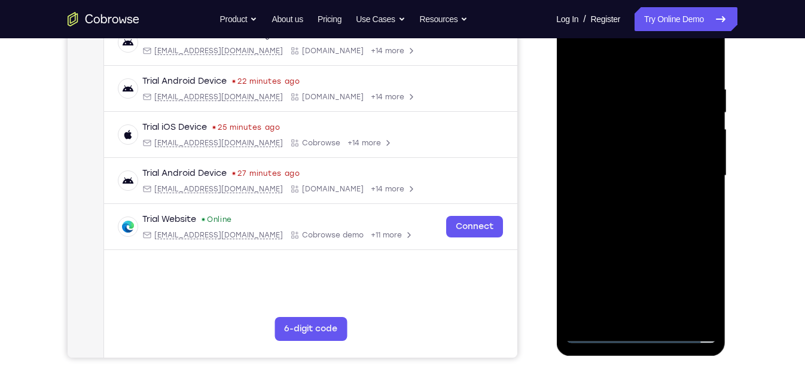
click at [642, 185] on div at bounding box center [640, 175] width 151 height 335
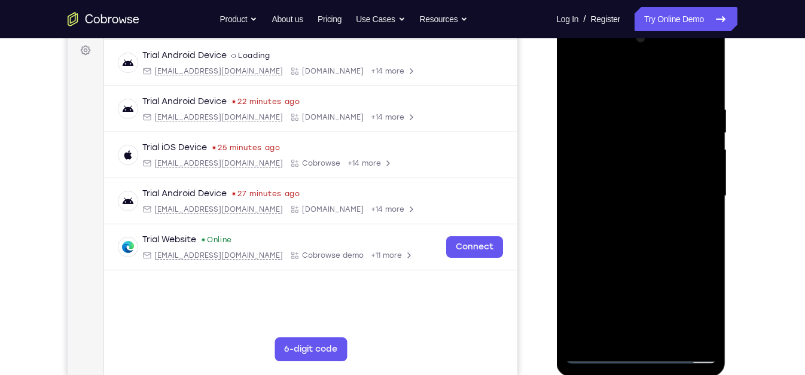
scroll to position [178, 0]
click at [666, 200] on div at bounding box center [640, 196] width 151 height 335
click at [706, 141] on div at bounding box center [640, 196] width 151 height 335
click at [658, 254] on div at bounding box center [640, 196] width 151 height 335
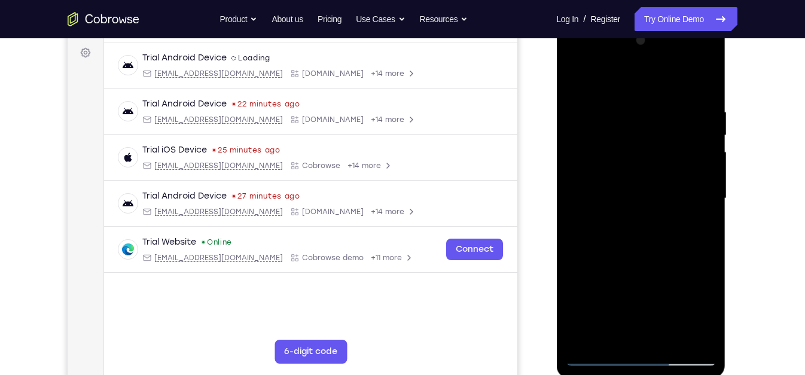
click at [608, 97] on div at bounding box center [640, 198] width 151 height 335
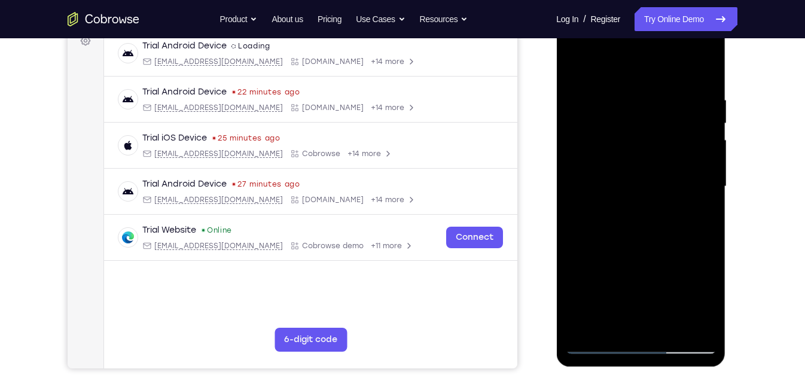
scroll to position [184, 0]
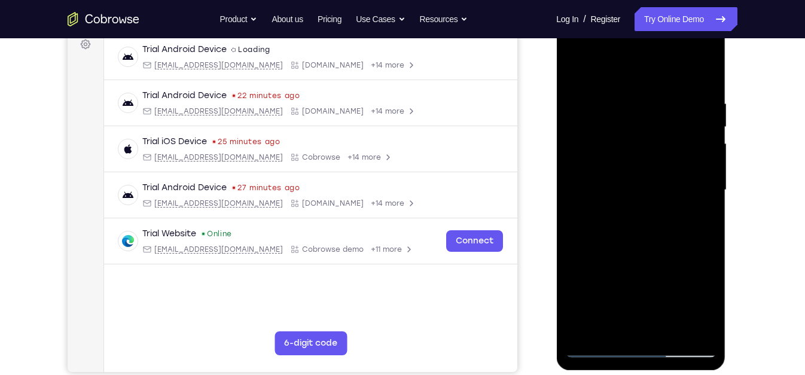
click at [700, 71] on div at bounding box center [640, 190] width 151 height 335
drag, startPoint x: 624, startPoint y: 216, endPoint x: 676, endPoint y: 87, distance: 139.0
click at [676, 87] on div at bounding box center [640, 190] width 151 height 335
drag, startPoint x: 661, startPoint y: 291, endPoint x: 672, endPoint y: 173, distance: 118.4
click at [672, 173] on div at bounding box center [640, 190] width 151 height 335
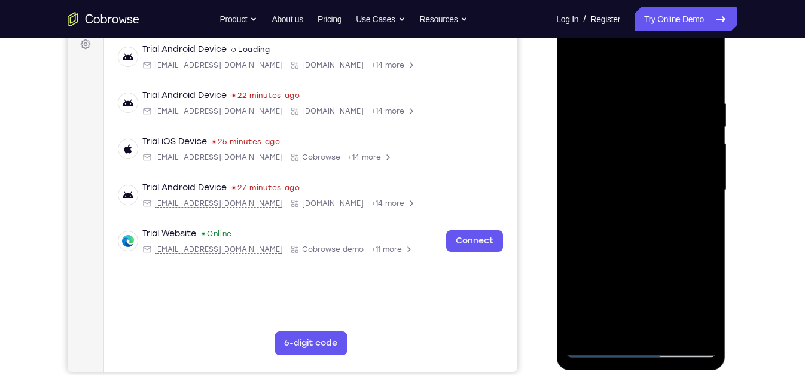
drag, startPoint x: 630, startPoint y: 297, endPoint x: 652, endPoint y: 137, distance: 161.8
click at [652, 137] on div at bounding box center [640, 190] width 151 height 335
drag, startPoint x: 628, startPoint y: 289, endPoint x: 665, endPoint y: 173, distance: 121.2
click at [665, 173] on div at bounding box center [640, 190] width 151 height 335
drag, startPoint x: 637, startPoint y: 282, endPoint x: 677, endPoint y: 205, distance: 87.5
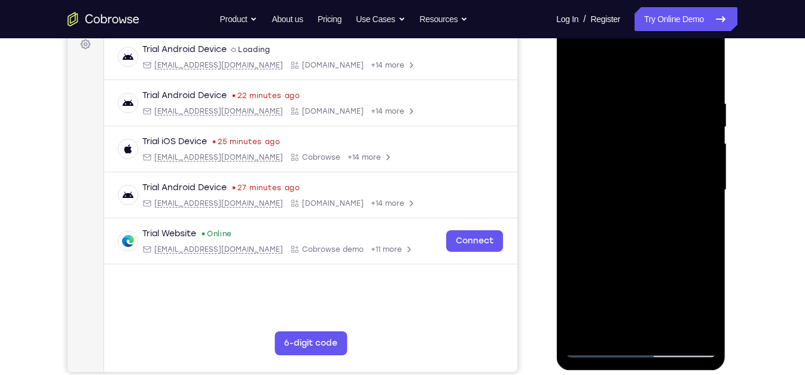
click at [677, 205] on div at bounding box center [640, 190] width 151 height 335
click at [687, 242] on div at bounding box center [640, 190] width 151 height 335
click at [648, 184] on div at bounding box center [640, 190] width 151 height 335
drag, startPoint x: 635, startPoint y: 275, endPoint x: 685, endPoint y: 127, distance: 156.8
click at [685, 127] on div at bounding box center [640, 190] width 151 height 335
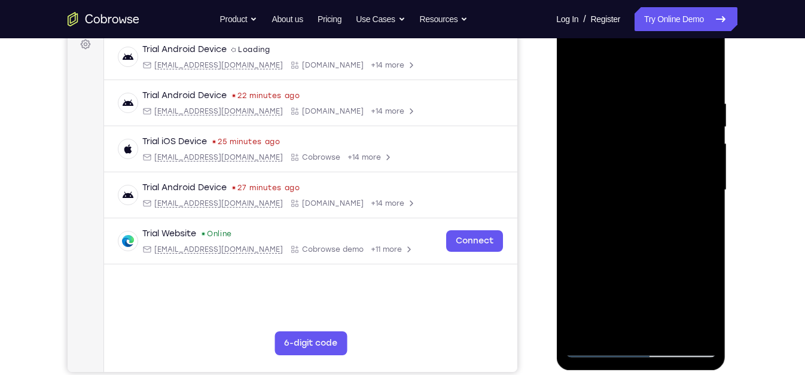
drag, startPoint x: 617, startPoint y: 280, endPoint x: 708, endPoint y: 105, distance: 197.4
click at [708, 105] on div at bounding box center [640, 190] width 151 height 335
drag, startPoint x: 619, startPoint y: 279, endPoint x: 709, endPoint y: 87, distance: 211.4
click at [709, 87] on div at bounding box center [640, 190] width 151 height 335
click at [647, 184] on div at bounding box center [640, 190] width 151 height 335
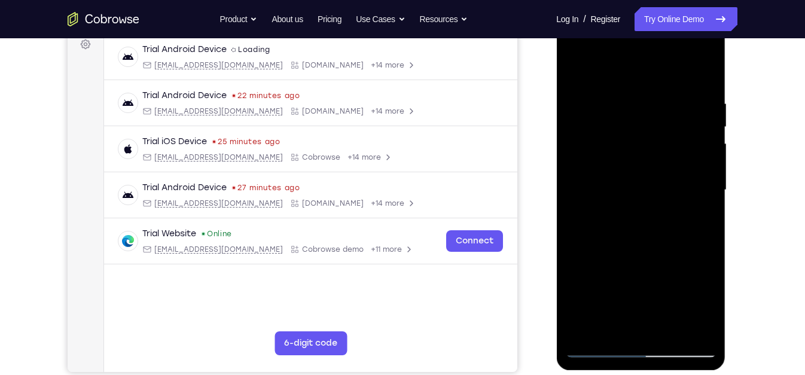
drag, startPoint x: 628, startPoint y: 278, endPoint x: 698, endPoint y: 104, distance: 187.0
click at [698, 104] on div at bounding box center [640, 190] width 151 height 335
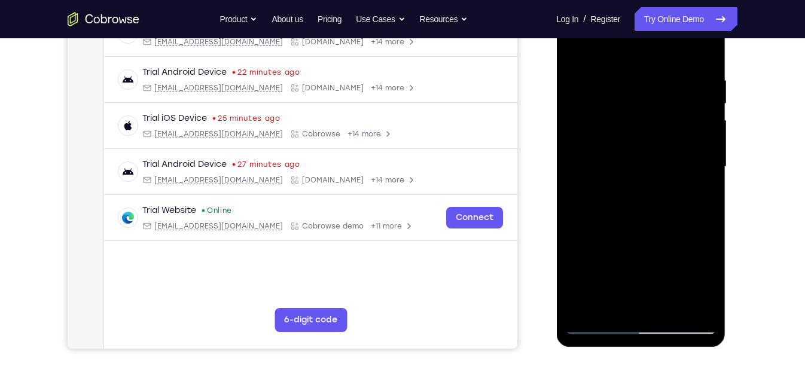
scroll to position [200, 0]
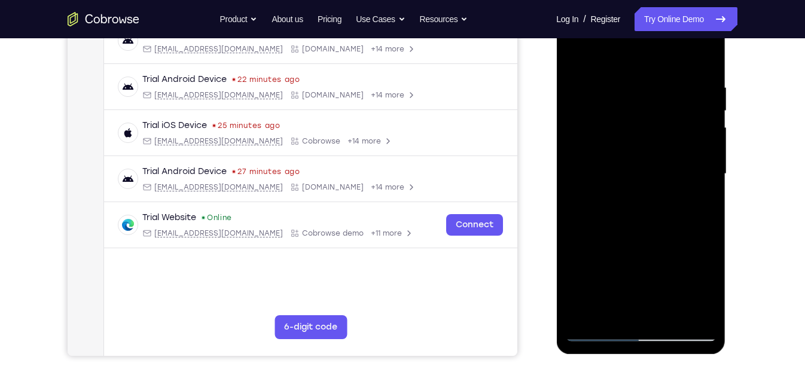
drag, startPoint x: 636, startPoint y: 225, endPoint x: 692, endPoint y: 50, distance: 184.6
click at [692, 50] on div at bounding box center [640, 174] width 151 height 335
drag, startPoint x: 656, startPoint y: 276, endPoint x: 697, endPoint y: 59, distance: 220.9
click at [697, 59] on div at bounding box center [640, 174] width 151 height 335
drag, startPoint x: 629, startPoint y: 285, endPoint x: 703, endPoint y: 97, distance: 201.4
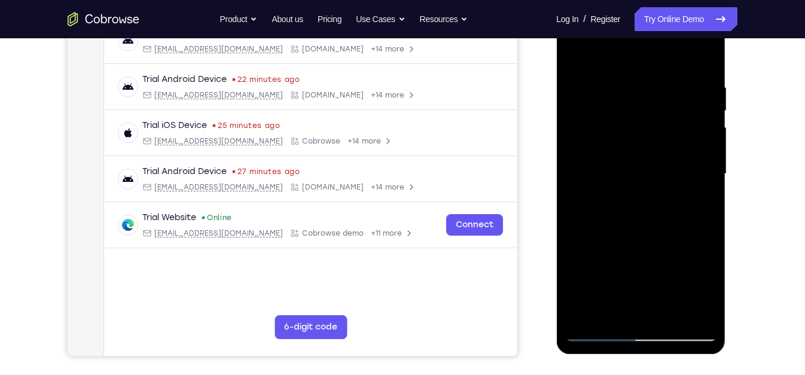
click at [703, 97] on div at bounding box center [640, 174] width 151 height 335
drag, startPoint x: 654, startPoint y: 150, endPoint x: 635, endPoint y: 223, distance: 76.0
click at [635, 223] on div at bounding box center [640, 174] width 151 height 335
drag, startPoint x: 616, startPoint y: 234, endPoint x: 681, endPoint y: 97, distance: 151.7
click at [681, 97] on div at bounding box center [640, 174] width 151 height 335
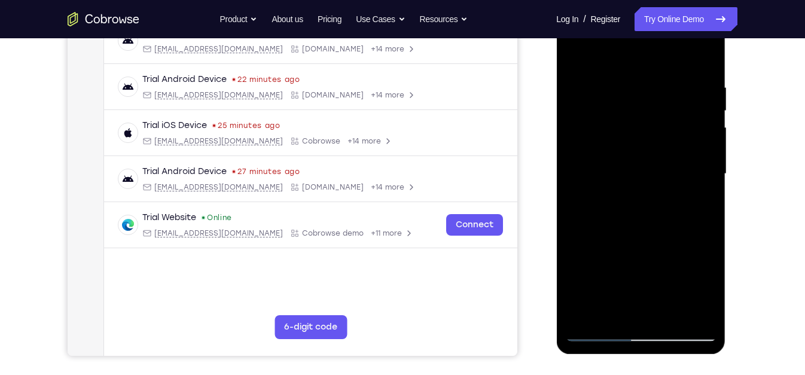
drag, startPoint x: 606, startPoint y: 264, endPoint x: 639, endPoint y: 202, distance: 69.8
click at [639, 202] on div at bounding box center [640, 174] width 151 height 335
drag, startPoint x: 629, startPoint y: 270, endPoint x: 679, endPoint y: 147, distance: 132.5
click at [679, 147] on div at bounding box center [640, 174] width 151 height 335
drag, startPoint x: 630, startPoint y: 262, endPoint x: 692, endPoint y: 116, distance: 158.4
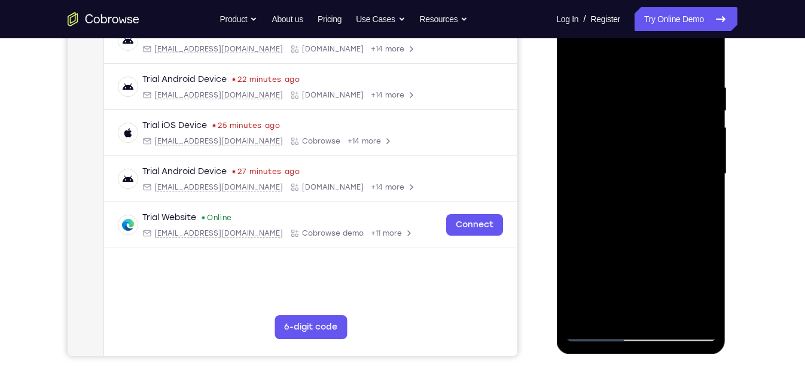
click at [692, 116] on div at bounding box center [640, 174] width 151 height 335
drag, startPoint x: 631, startPoint y: 252, endPoint x: 720, endPoint y: 54, distance: 217.6
click at [720, 54] on div at bounding box center [640, 176] width 169 height 356
drag, startPoint x: 617, startPoint y: 270, endPoint x: 692, endPoint y: 119, distance: 168.2
click at [692, 119] on div at bounding box center [640, 174] width 151 height 335
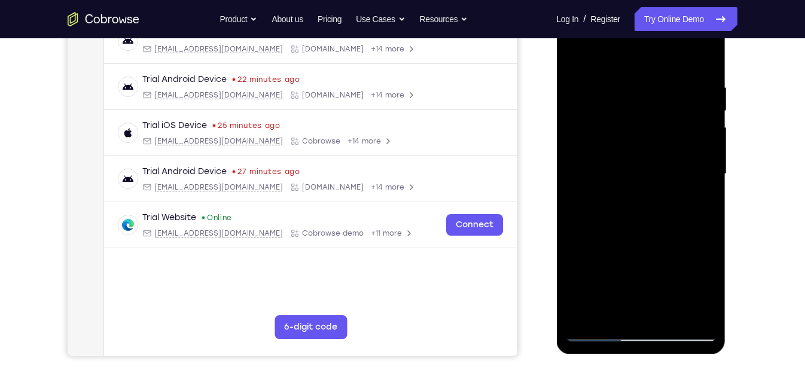
drag, startPoint x: 604, startPoint y: 268, endPoint x: 703, endPoint y: 90, distance: 204.0
click at [703, 90] on div at bounding box center [640, 174] width 151 height 335
drag, startPoint x: 620, startPoint y: 285, endPoint x: 693, endPoint y: 196, distance: 114.7
click at [693, 196] on div at bounding box center [640, 174] width 151 height 335
drag, startPoint x: 618, startPoint y: 280, endPoint x: 690, endPoint y: 163, distance: 138.0
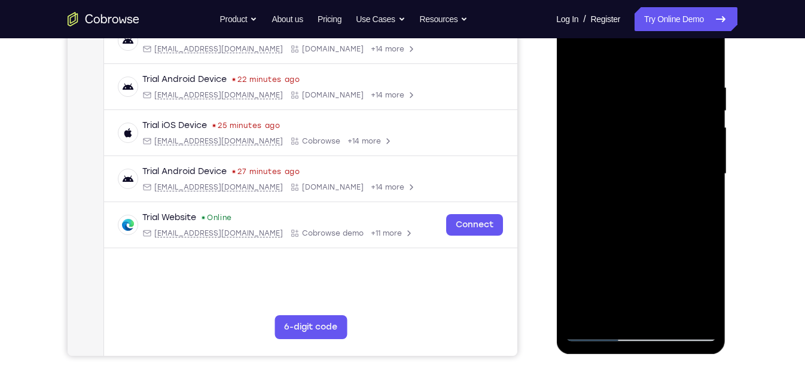
click at [690, 163] on div at bounding box center [640, 174] width 151 height 335
drag, startPoint x: 634, startPoint y: 232, endPoint x: 702, endPoint y: 122, distance: 129.5
click at [702, 122] on div at bounding box center [640, 174] width 151 height 335
drag, startPoint x: 624, startPoint y: 286, endPoint x: 696, endPoint y: 154, distance: 150.1
click at [696, 154] on div at bounding box center [640, 174] width 151 height 335
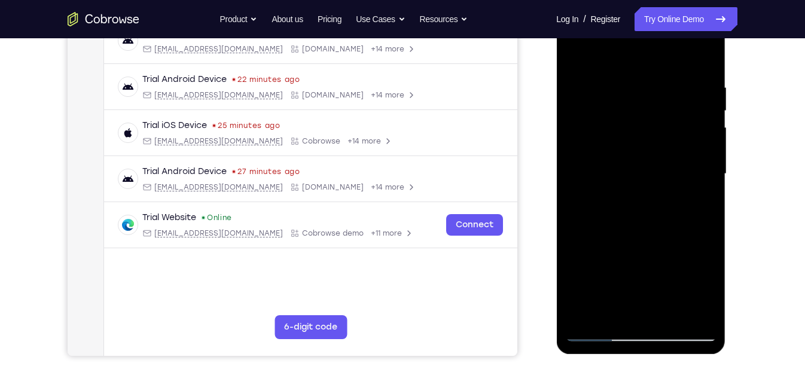
drag, startPoint x: 621, startPoint y: 269, endPoint x: 687, endPoint y: 133, distance: 150.6
click at [687, 133] on div at bounding box center [640, 174] width 151 height 335
drag, startPoint x: 622, startPoint y: 254, endPoint x: 686, endPoint y: 144, distance: 127.3
click at [686, 144] on div at bounding box center [640, 174] width 151 height 335
drag, startPoint x: 623, startPoint y: 266, endPoint x: 717, endPoint y: 90, distance: 199.6
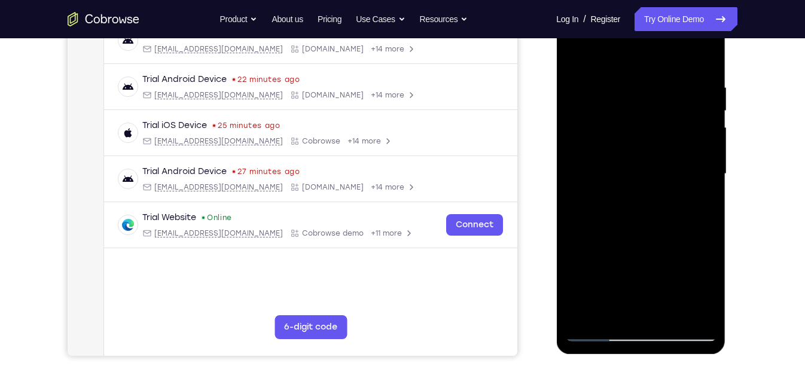
click at [717, 90] on div at bounding box center [640, 176] width 169 height 356
drag, startPoint x: 624, startPoint y: 269, endPoint x: 645, endPoint y: 234, distance: 39.7
click at [645, 234] on div at bounding box center [640, 174] width 151 height 335
drag, startPoint x: 624, startPoint y: 246, endPoint x: 696, endPoint y: 129, distance: 138.0
click at [696, 129] on div at bounding box center [640, 174] width 151 height 335
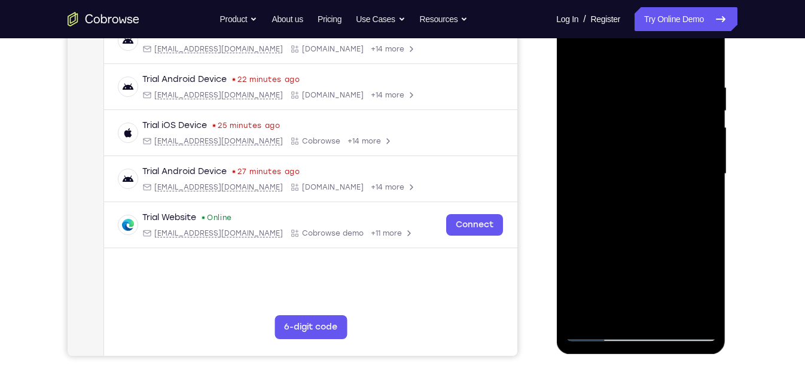
drag, startPoint x: 604, startPoint y: 267, endPoint x: 640, endPoint y: 200, distance: 76.0
click at [640, 200] on div at bounding box center [640, 174] width 151 height 335
drag, startPoint x: 623, startPoint y: 249, endPoint x: 644, endPoint y: 206, distance: 47.9
click at [644, 206] on div at bounding box center [640, 174] width 151 height 335
drag, startPoint x: 618, startPoint y: 278, endPoint x: 679, endPoint y: 144, distance: 148.0
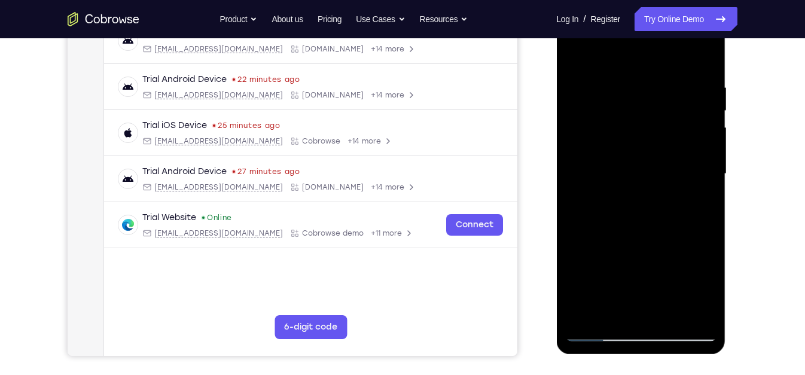
click at [679, 144] on div at bounding box center [640, 174] width 151 height 335
drag, startPoint x: 629, startPoint y: 260, endPoint x: 713, endPoint y: 125, distance: 158.5
click at [713, 125] on div at bounding box center [640, 174] width 151 height 335
drag, startPoint x: 620, startPoint y: 250, endPoint x: 708, endPoint y: 105, distance: 169.9
click at [708, 105] on div at bounding box center [640, 174] width 151 height 335
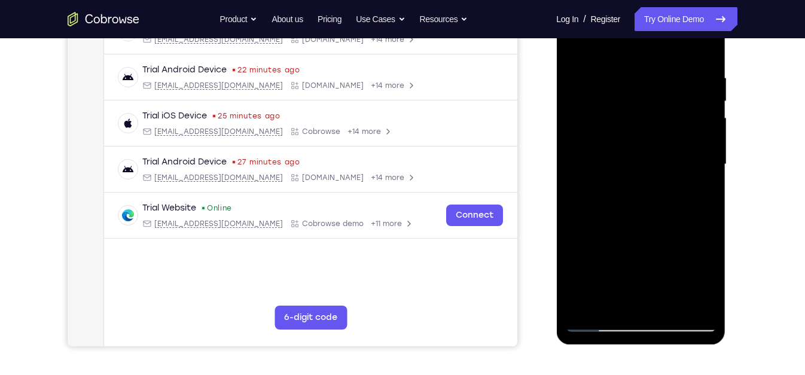
scroll to position [209, 0]
drag, startPoint x: 628, startPoint y: 276, endPoint x: 696, endPoint y: 112, distance: 177.8
click at [696, 112] on div at bounding box center [640, 165] width 151 height 335
drag, startPoint x: 621, startPoint y: 274, endPoint x: 700, endPoint y: 109, distance: 182.7
click at [700, 109] on div at bounding box center [640, 165] width 151 height 335
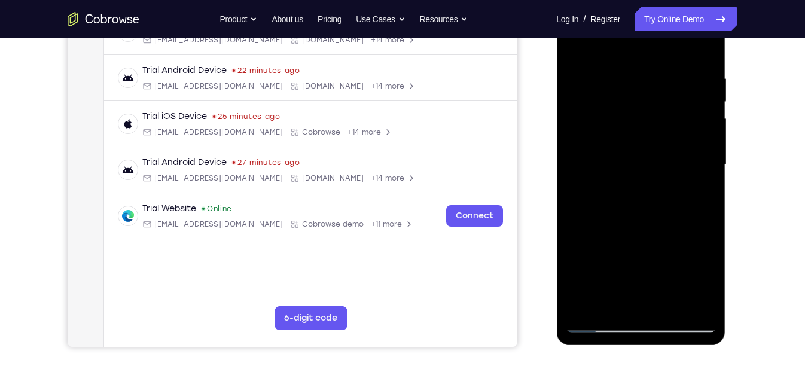
drag, startPoint x: 627, startPoint y: 241, endPoint x: 639, endPoint y: 215, distance: 28.6
click at [639, 215] on div at bounding box center [640, 165] width 151 height 335
drag, startPoint x: 612, startPoint y: 263, endPoint x: 671, endPoint y: 129, distance: 145.7
click at [671, 129] on div at bounding box center [640, 165] width 151 height 335
drag, startPoint x: 589, startPoint y: 260, endPoint x: 682, endPoint y: 87, distance: 196.4
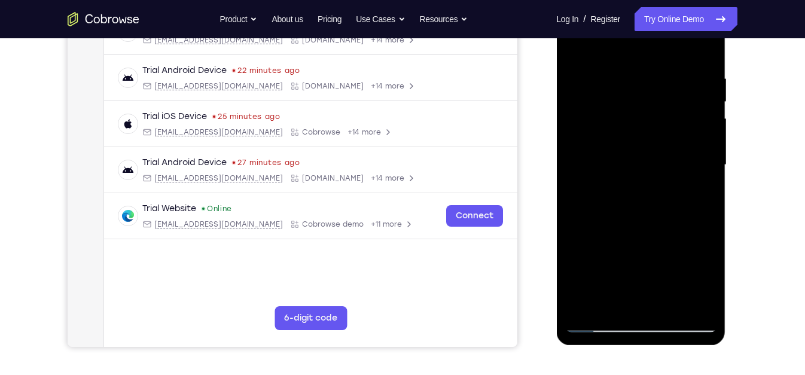
click at [682, 87] on div at bounding box center [640, 165] width 151 height 335
drag, startPoint x: 614, startPoint y: 234, endPoint x: 688, endPoint y: 99, distance: 155.0
click at [688, 99] on div at bounding box center [640, 165] width 151 height 335
drag, startPoint x: 614, startPoint y: 240, endPoint x: 696, endPoint y: 78, distance: 182.4
click at [696, 78] on div at bounding box center [640, 165] width 151 height 335
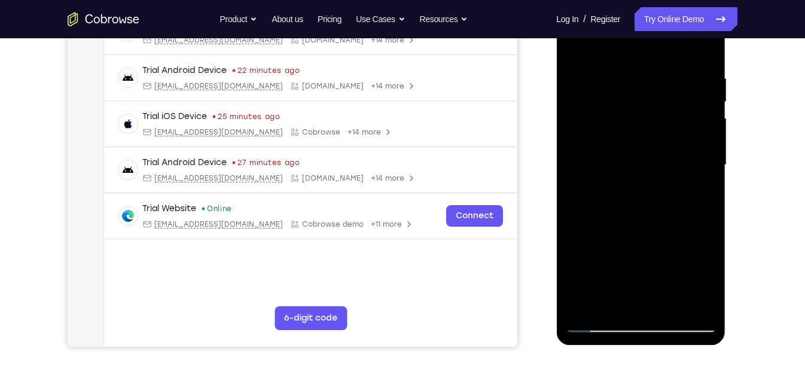
drag, startPoint x: 629, startPoint y: 272, endPoint x: 690, endPoint y: 101, distance: 181.4
click at [690, 101] on div at bounding box center [640, 165] width 151 height 335
drag, startPoint x: 618, startPoint y: 250, endPoint x: 678, endPoint y: 142, distance: 124.0
click at [678, 142] on div at bounding box center [640, 165] width 151 height 335
drag, startPoint x: 626, startPoint y: 228, endPoint x: 651, endPoint y: 178, distance: 56.2
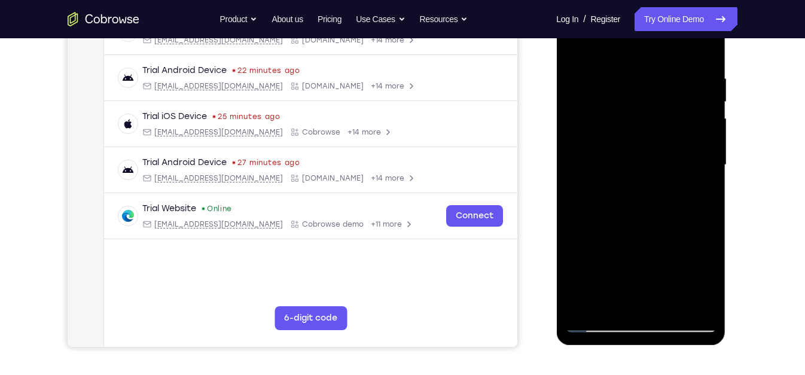
click at [651, 178] on div at bounding box center [640, 165] width 151 height 335
drag, startPoint x: 615, startPoint y: 264, endPoint x: 701, endPoint y: 100, distance: 185.7
click at [701, 100] on div at bounding box center [640, 165] width 151 height 335
drag, startPoint x: 649, startPoint y: 192, endPoint x: 666, endPoint y: 166, distance: 31.0
click at [666, 166] on div at bounding box center [640, 165] width 151 height 335
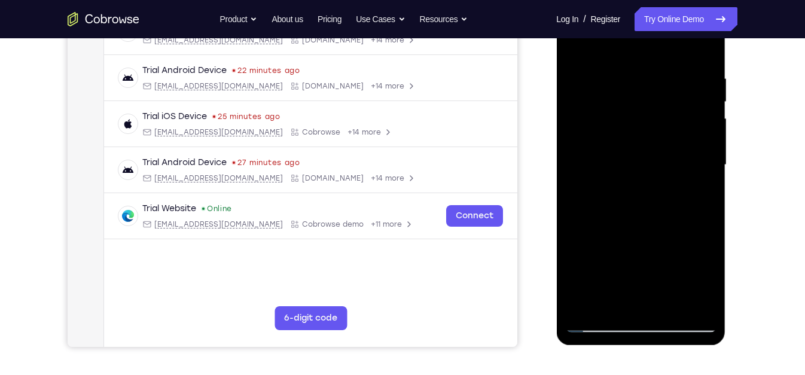
drag, startPoint x: 622, startPoint y: 246, endPoint x: 671, endPoint y: 159, distance: 100.1
click at [671, 159] on div at bounding box center [640, 165] width 151 height 335
drag, startPoint x: 609, startPoint y: 264, endPoint x: 666, endPoint y: 153, distance: 124.4
click at [666, 153] on div at bounding box center [640, 165] width 151 height 335
drag, startPoint x: 613, startPoint y: 252, endPoint x: 684, endPoint y: 121, distance: 149.1
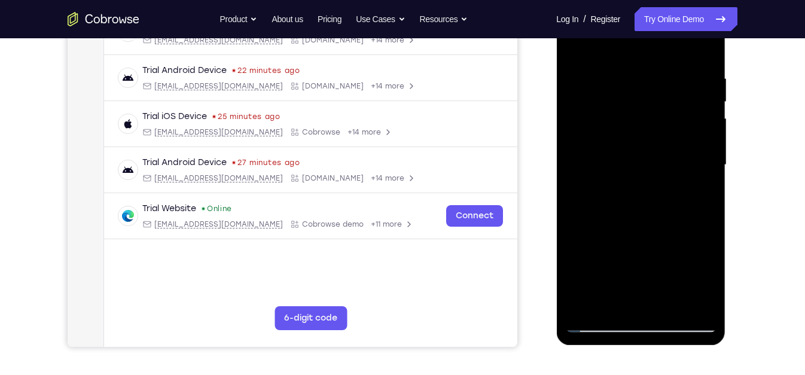
click at [684, 121] on div at bounding box center [640, 165] width 151 height 335
drag, startPoint x: 621, startPoint y: 253, endPoint x: 687, endPoint y: 123, distance: 146.0
click at [687, 123] on div at bounding box center [640, 165] width 151 height 335
